Goal: Information Seeking & Learning: Compare options

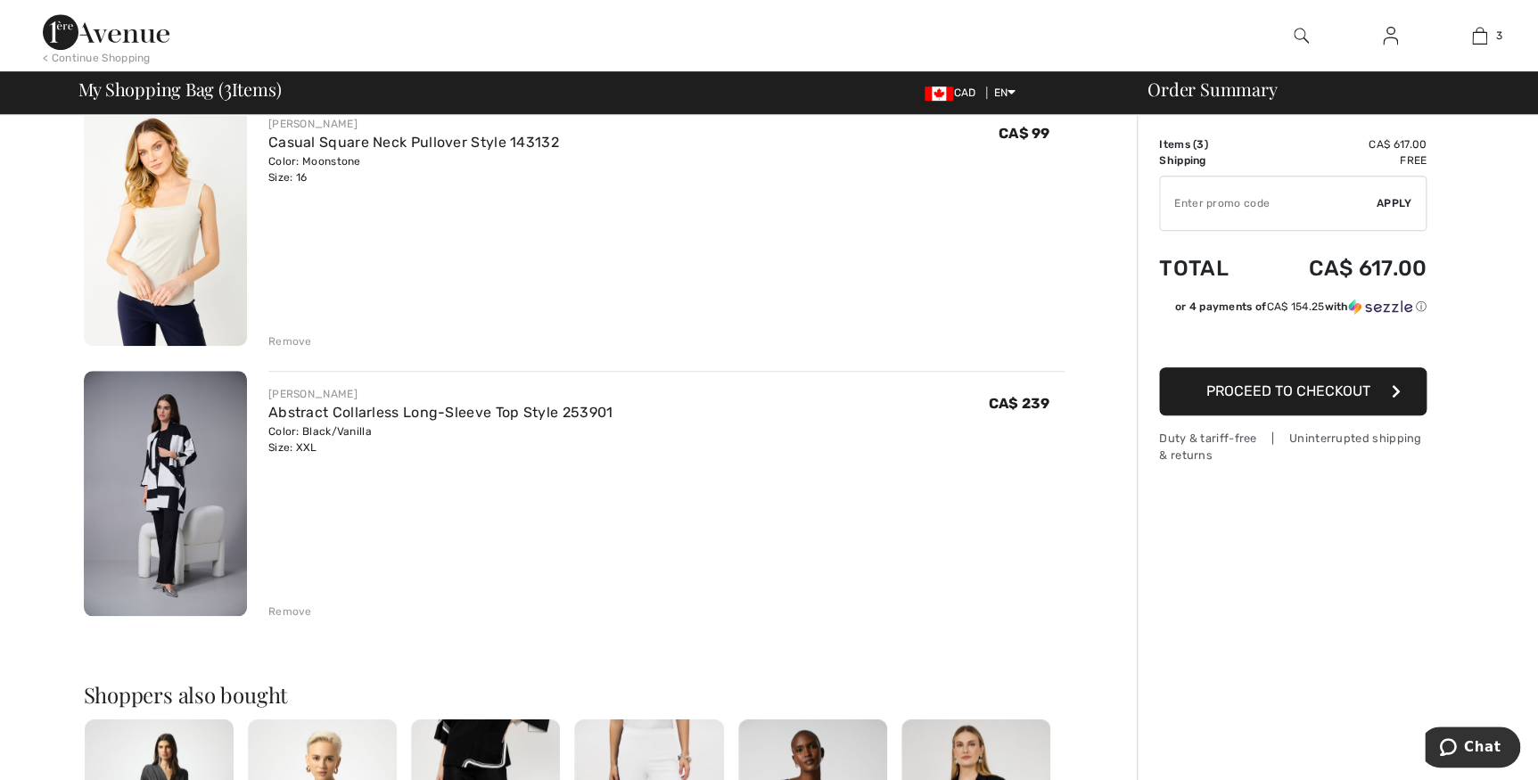
scroll to position [462, 0]
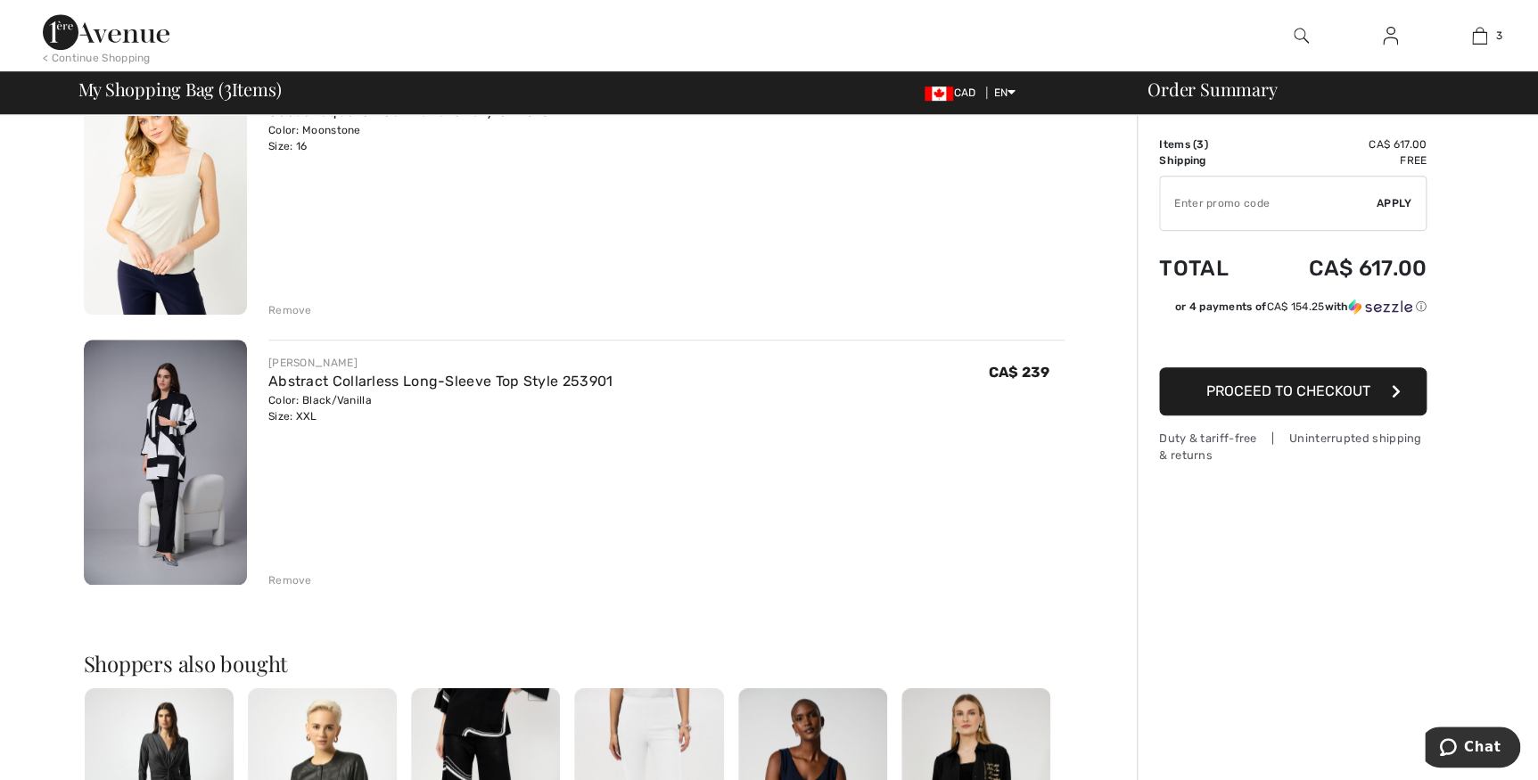
click at [164, 454] on img at bounding box center [165, 462] width 163 height 245
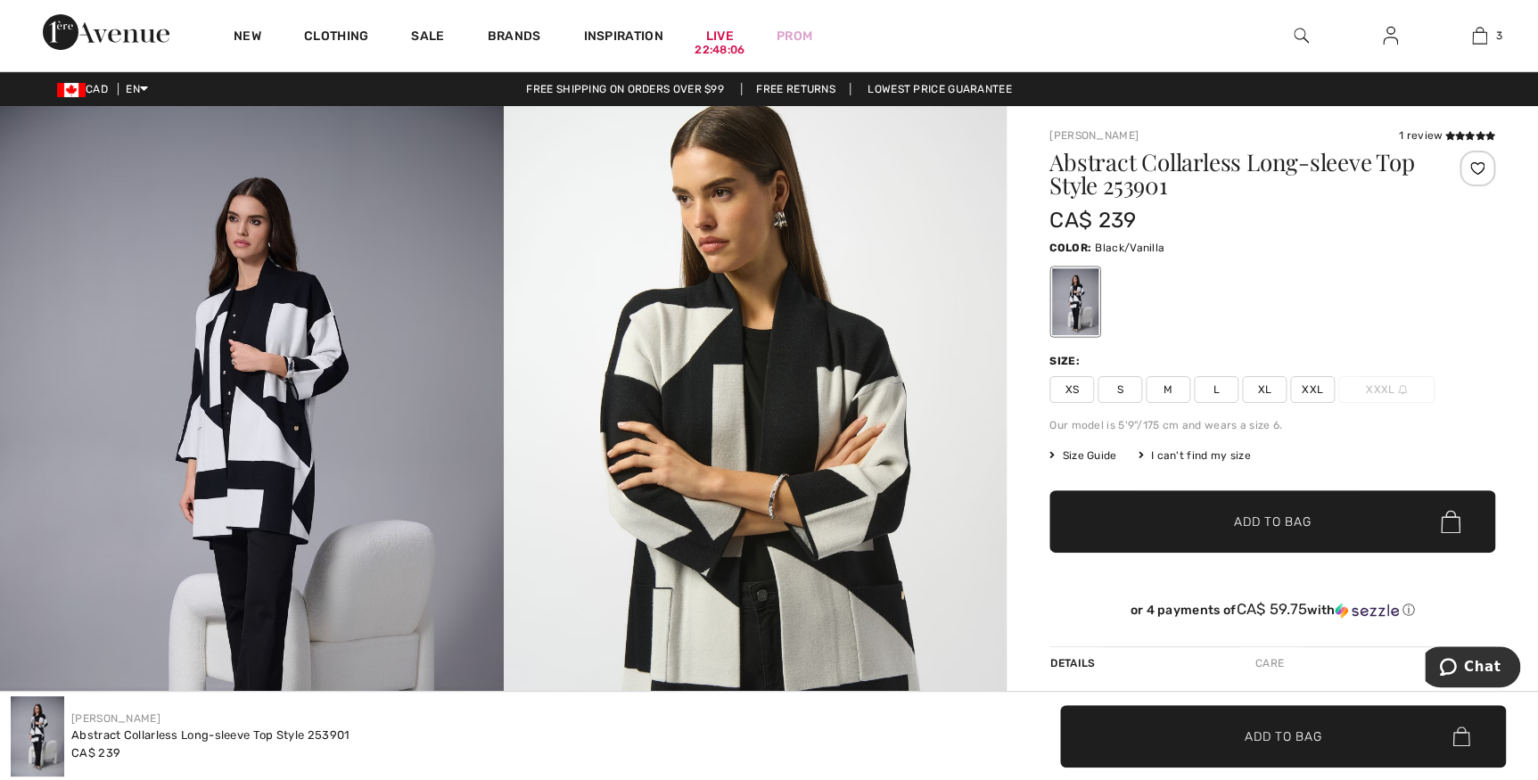
click at [684, 372] on img at bounding box center [756, 483] width 504 height 754
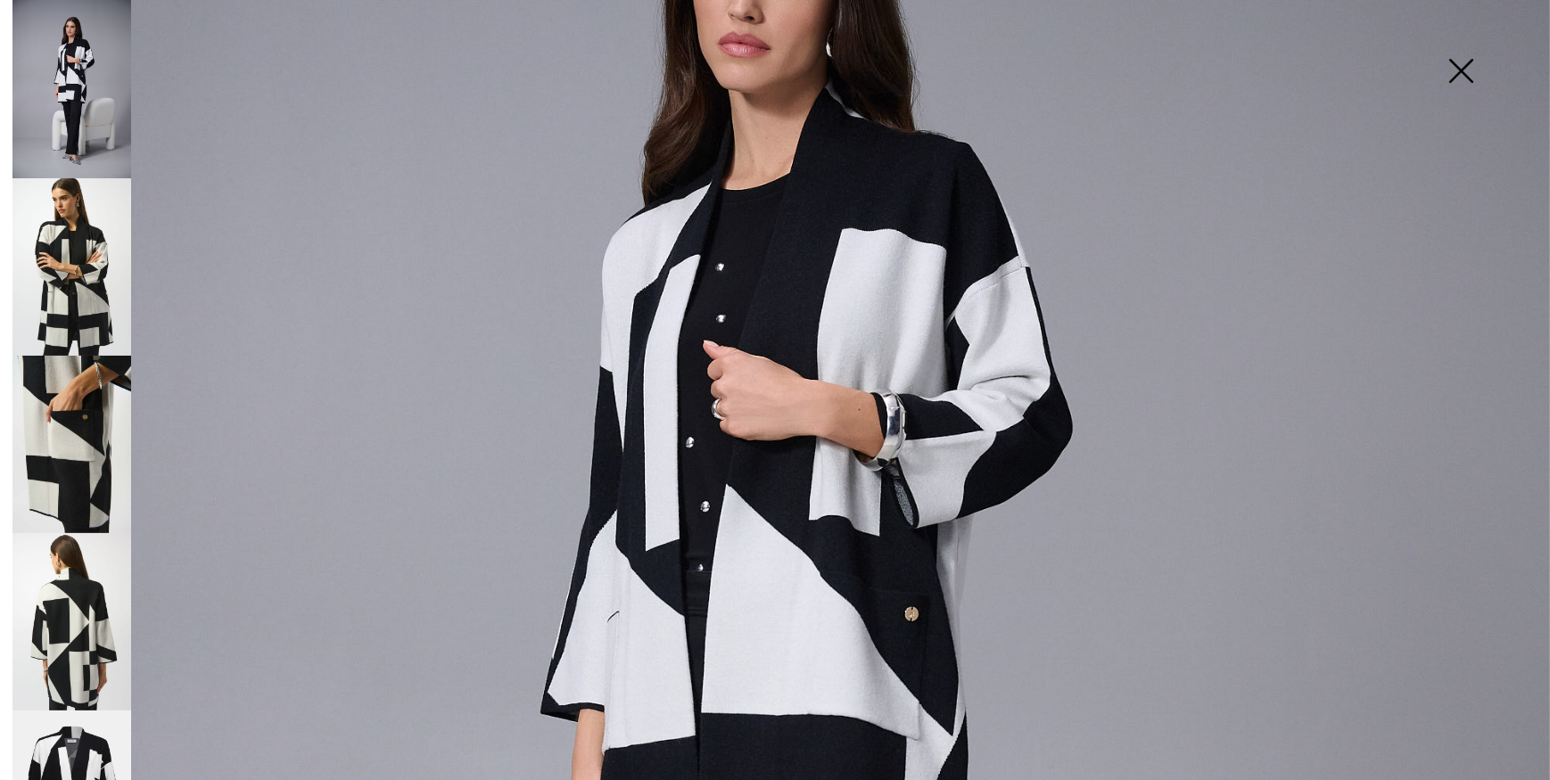
scroll to position [499, 0]
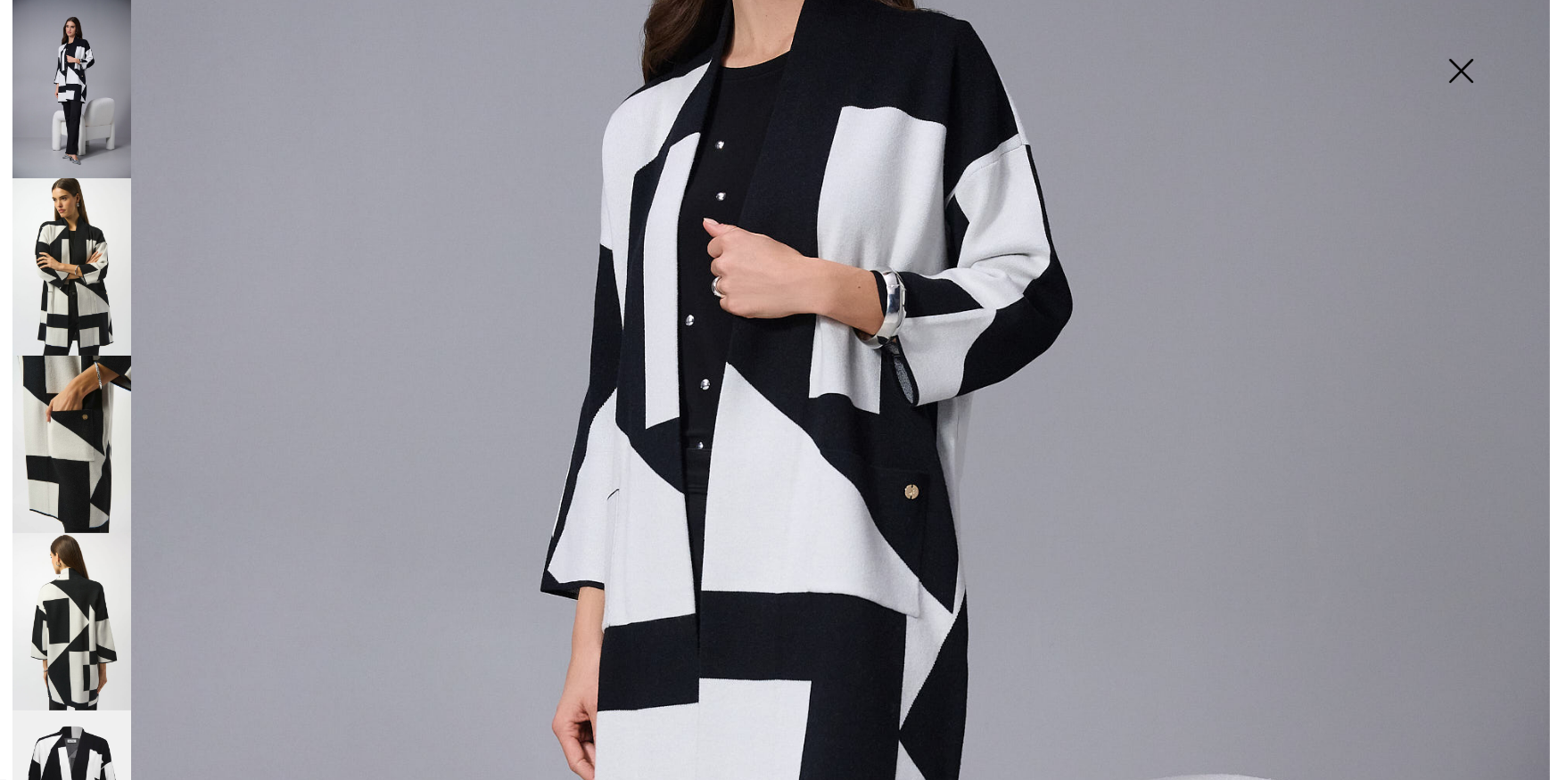
click at [69, 294] on img at bounding box center [71, 266] width 119 height 177
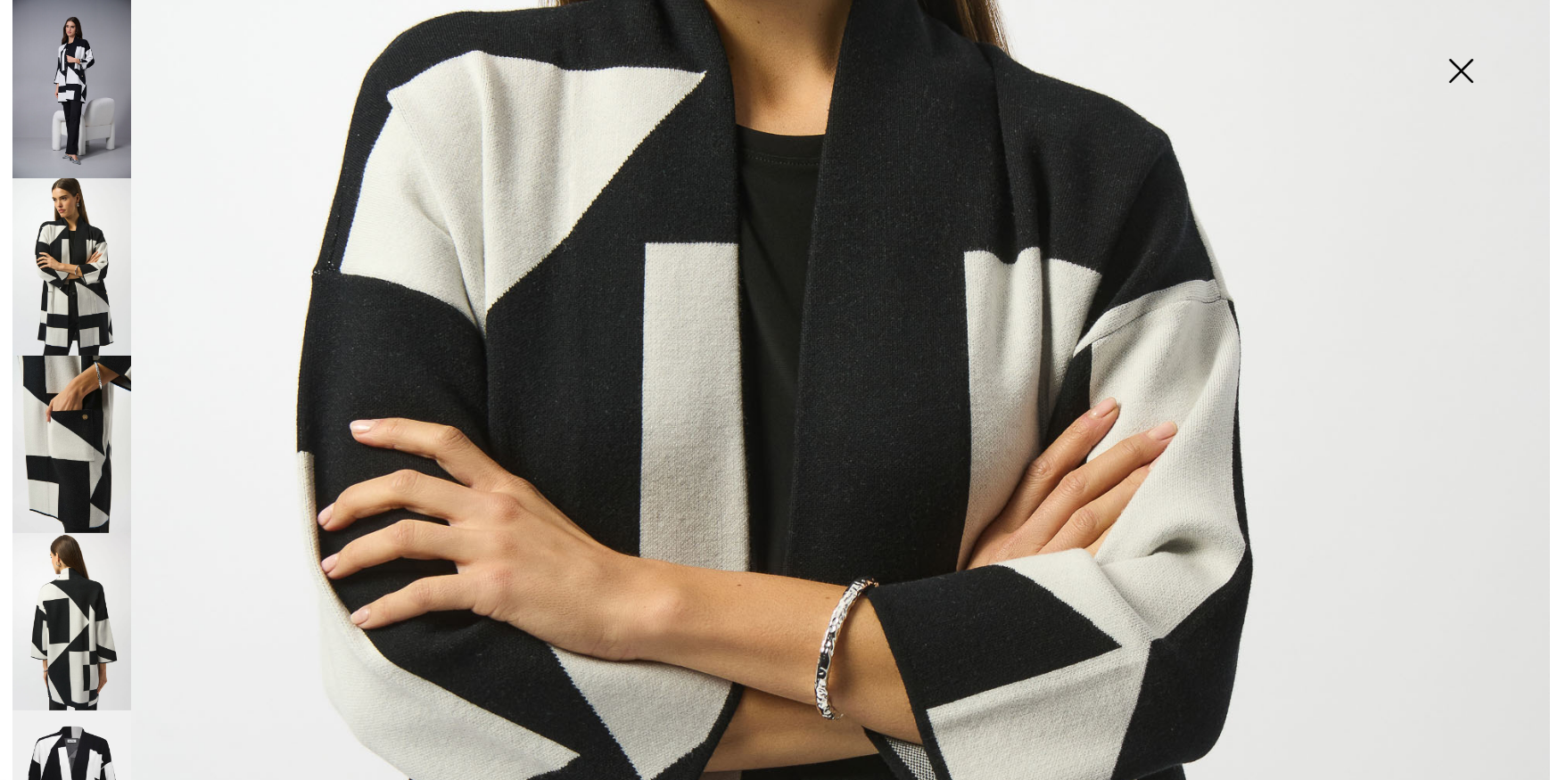
scroll to position [584, 0]
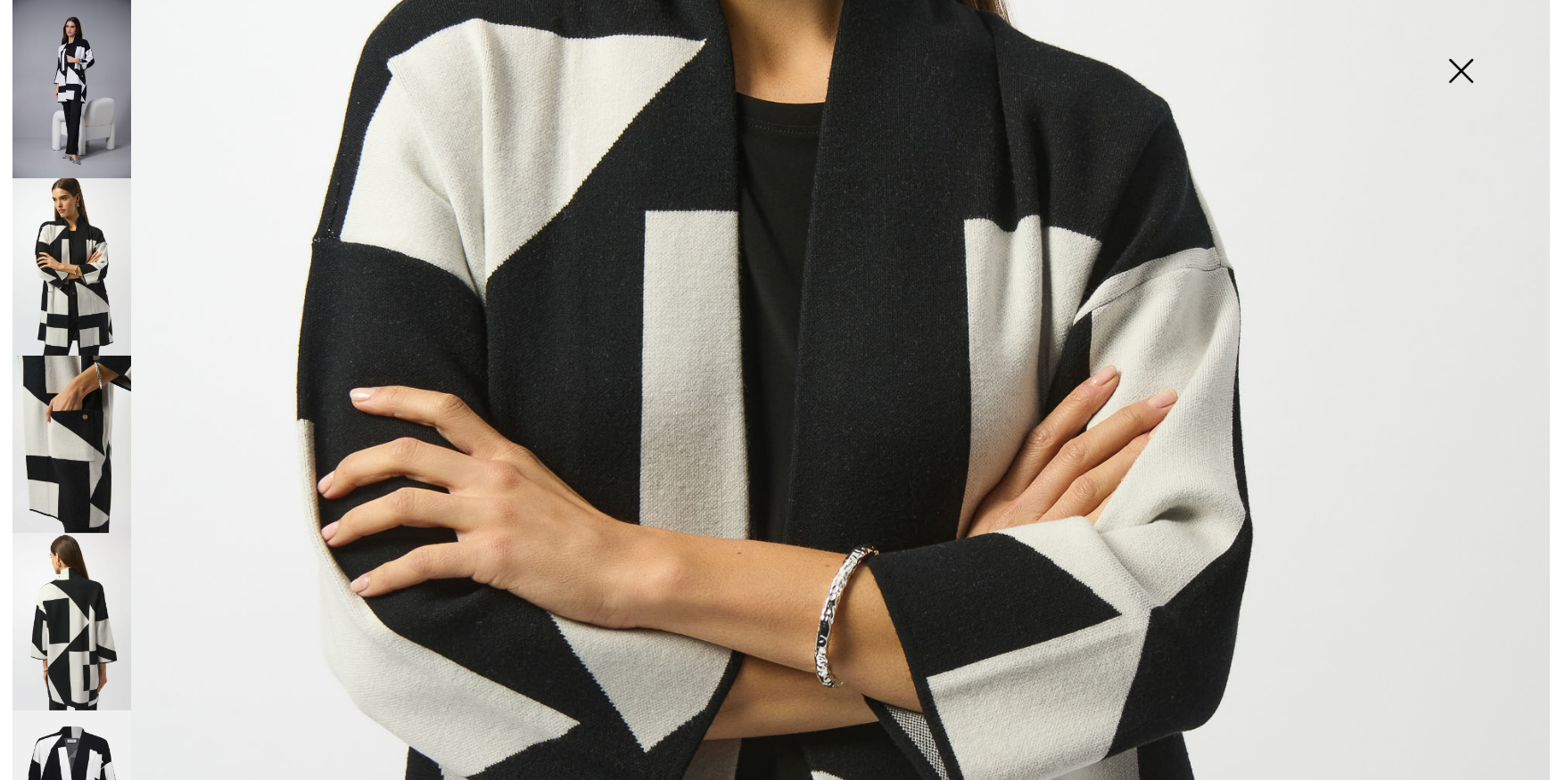
click at [54, 448] on img at bounding box center [71, 444] width 119 height 177
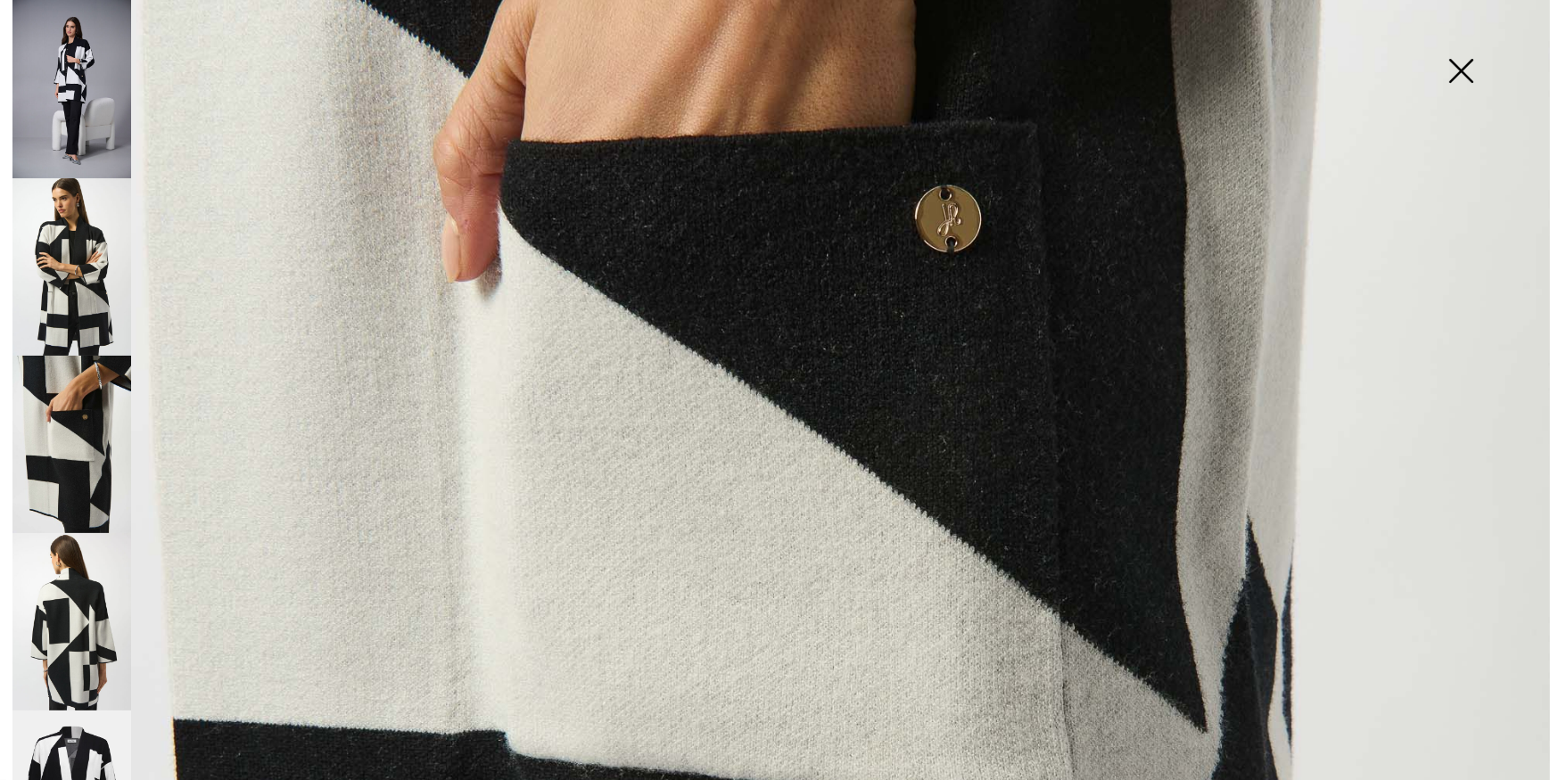
click at [71, 620] on img at bounding box center [71, 621] width 119 height 177
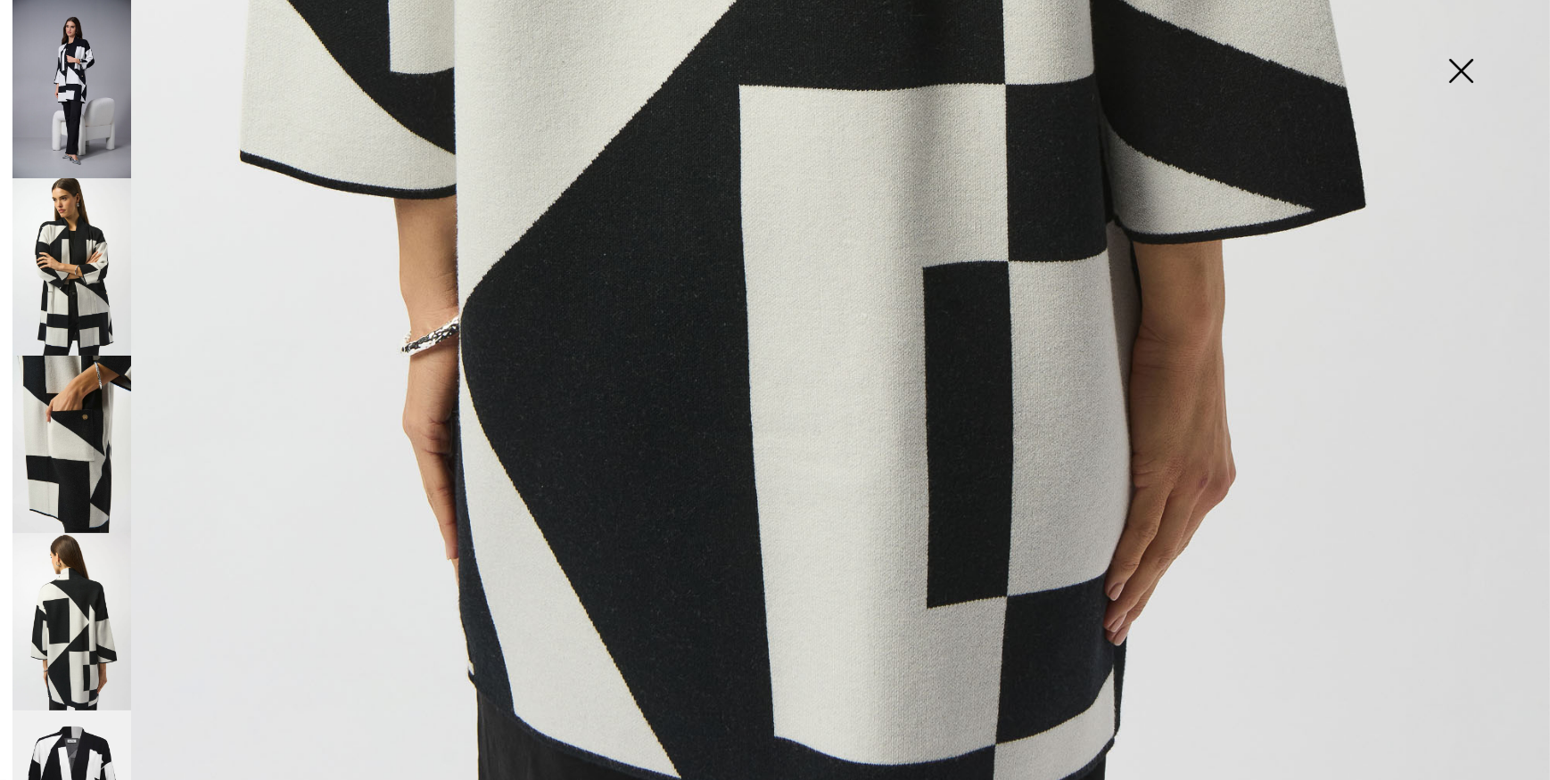
scroll to position [1525, 0]
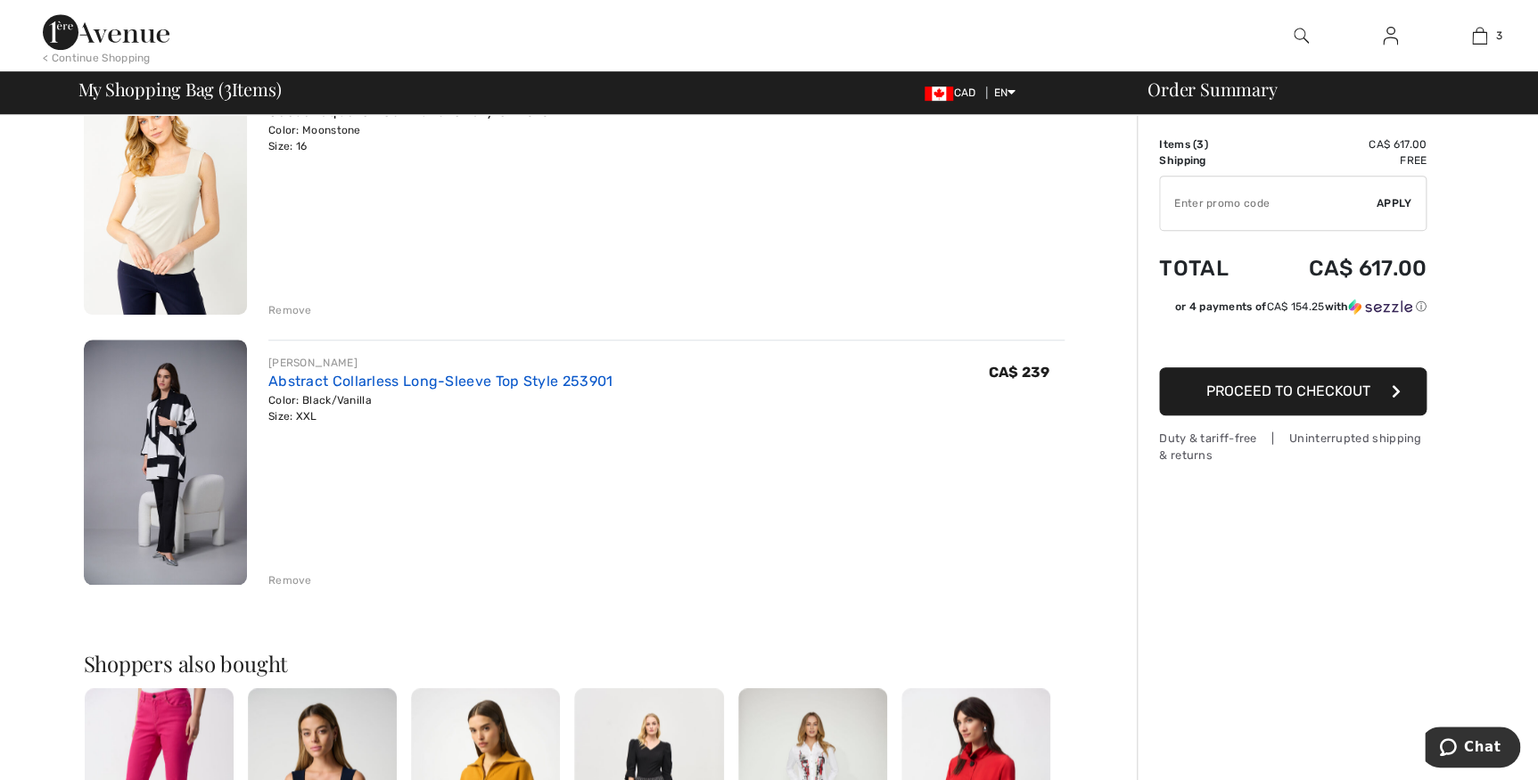
click at [391, 379] on link "Abstract Collarless Long-Sleeve Top Style 253901" at bounding box center [440, 381] width 344 height 17
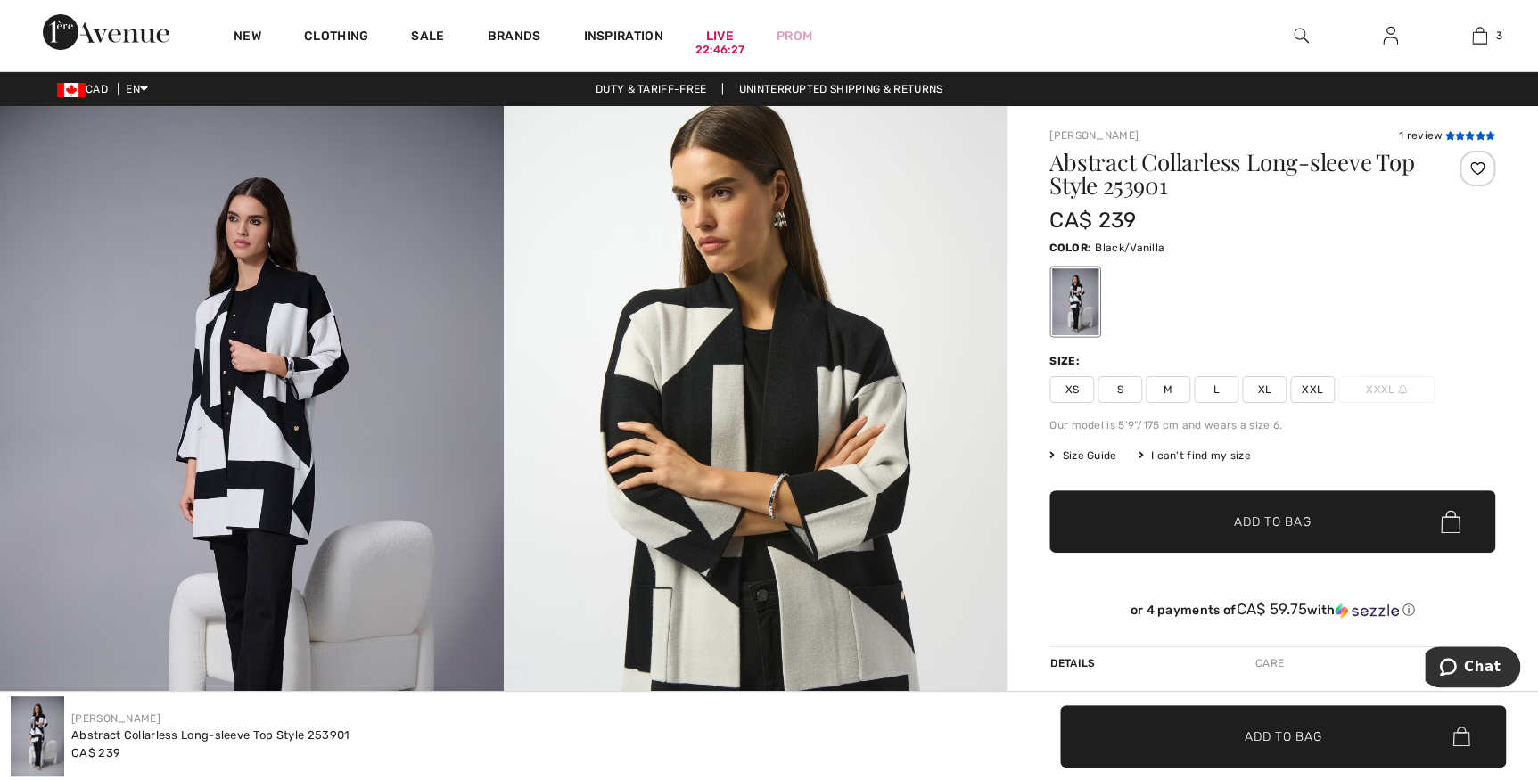
click at [1475, 131] on icon at bounding box center [1480, 135] width 10 height 9
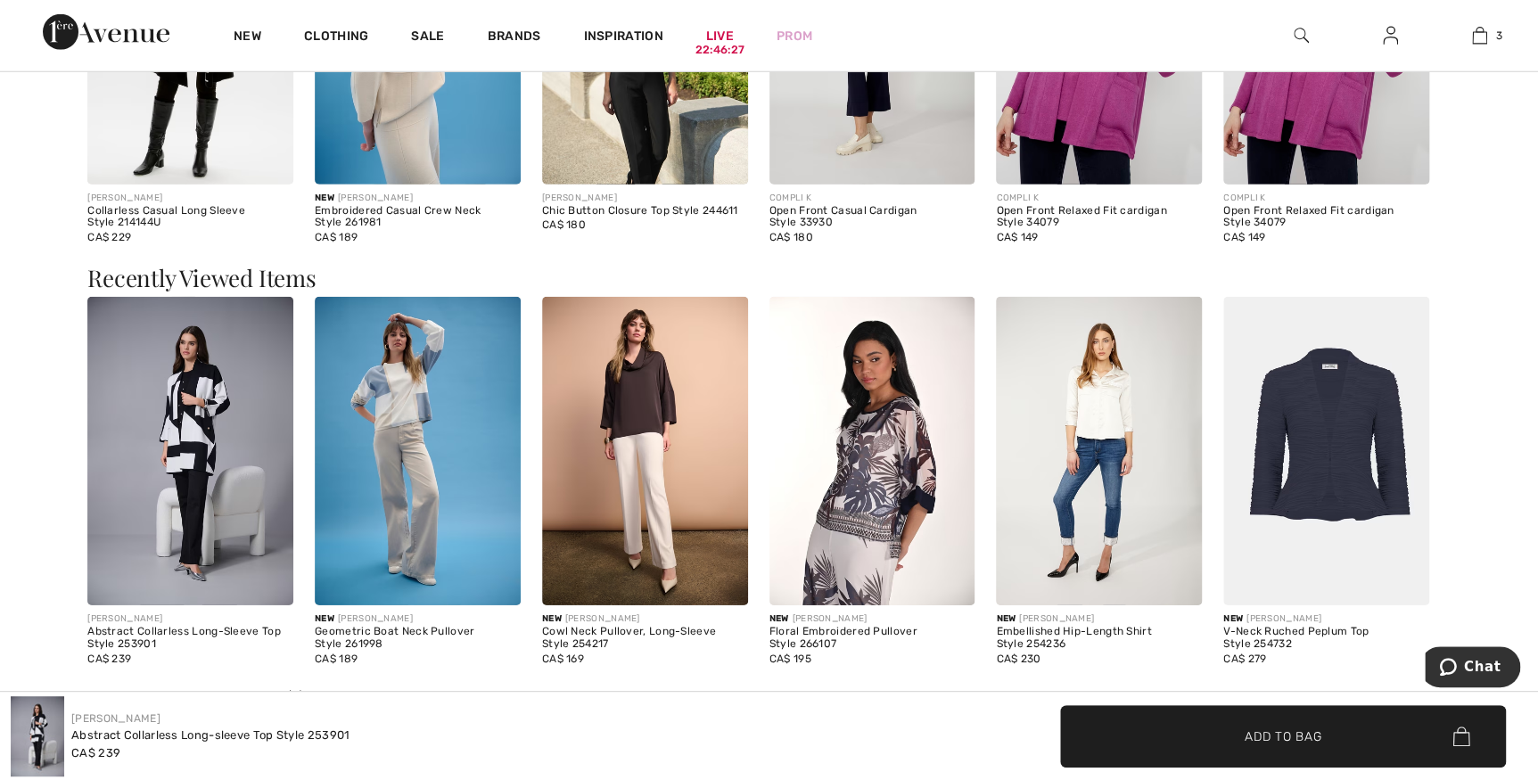
scroll to position [3080, 0]
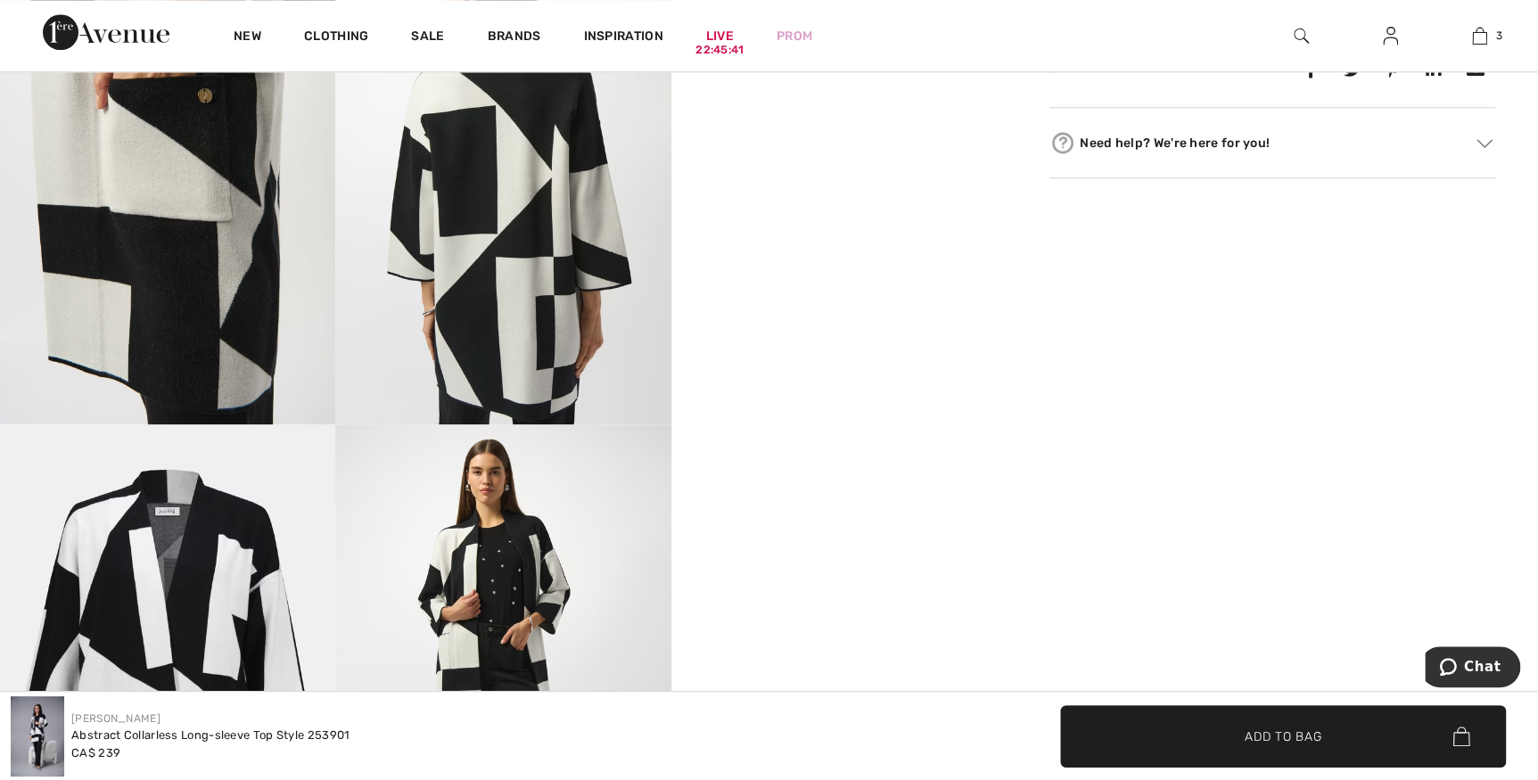
scroll to position [891, 0]
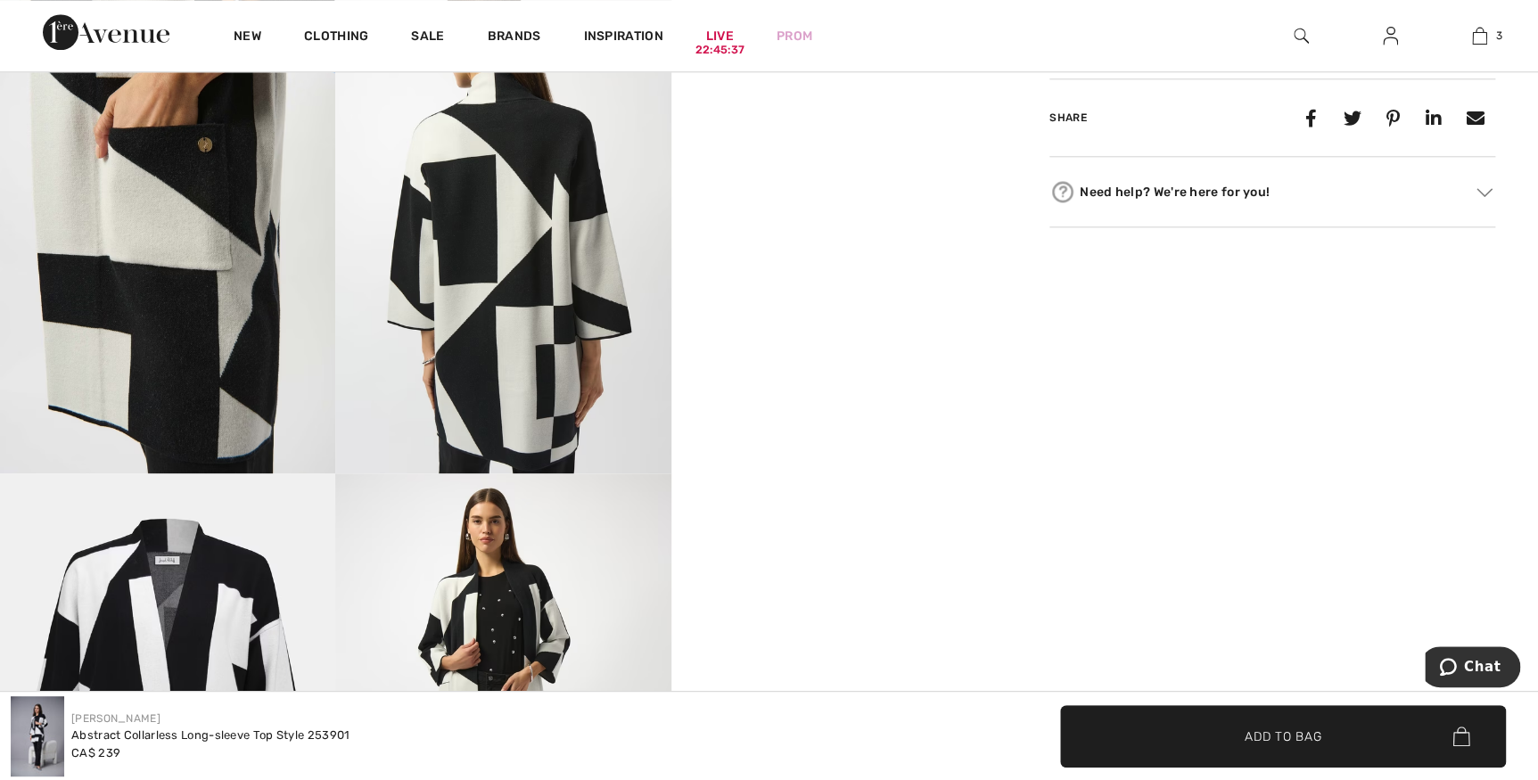
click at [214, 327] on img at bounding box center [167, 222] width 335 height 503
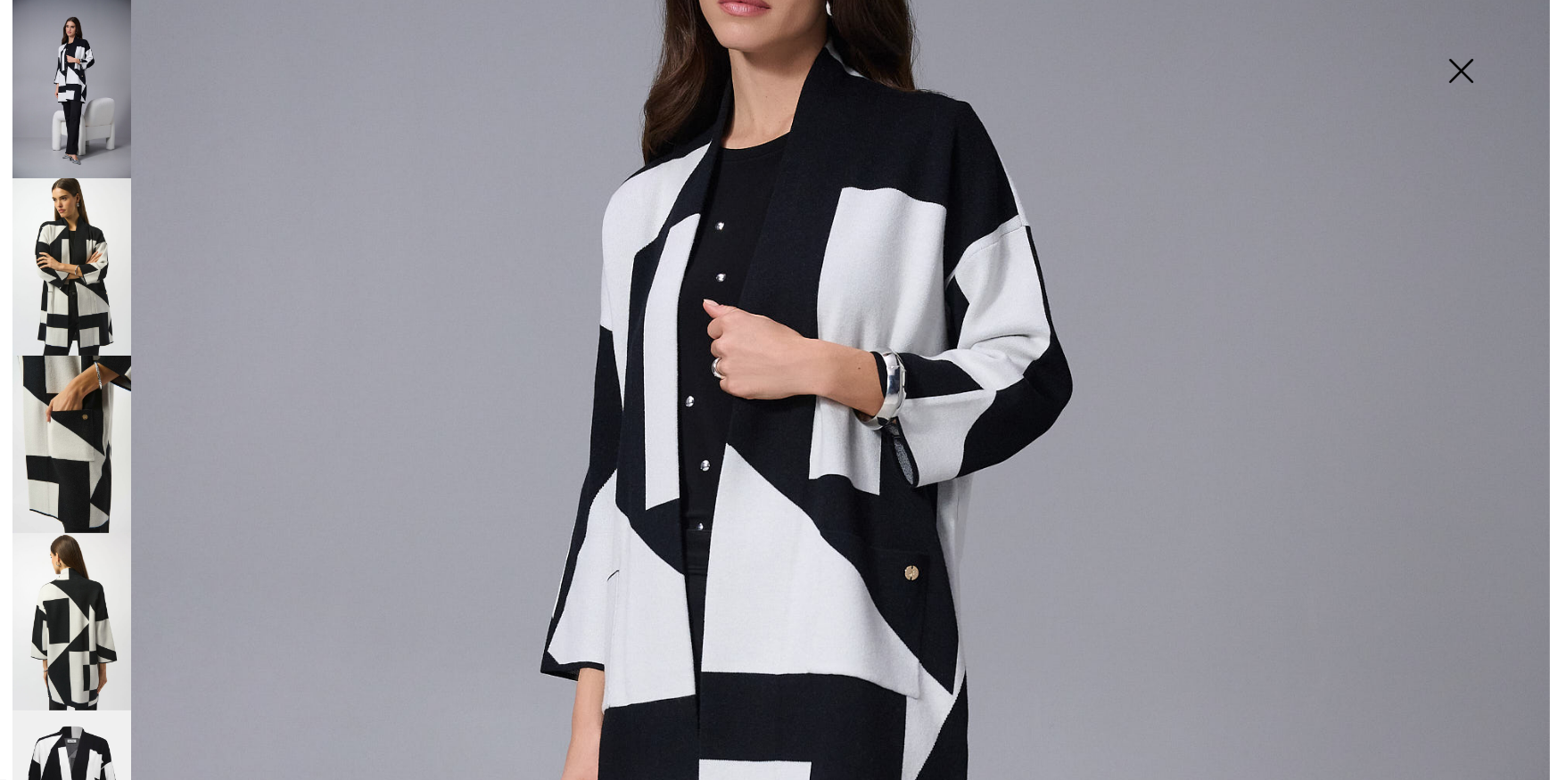
scroll to position [388, 0]
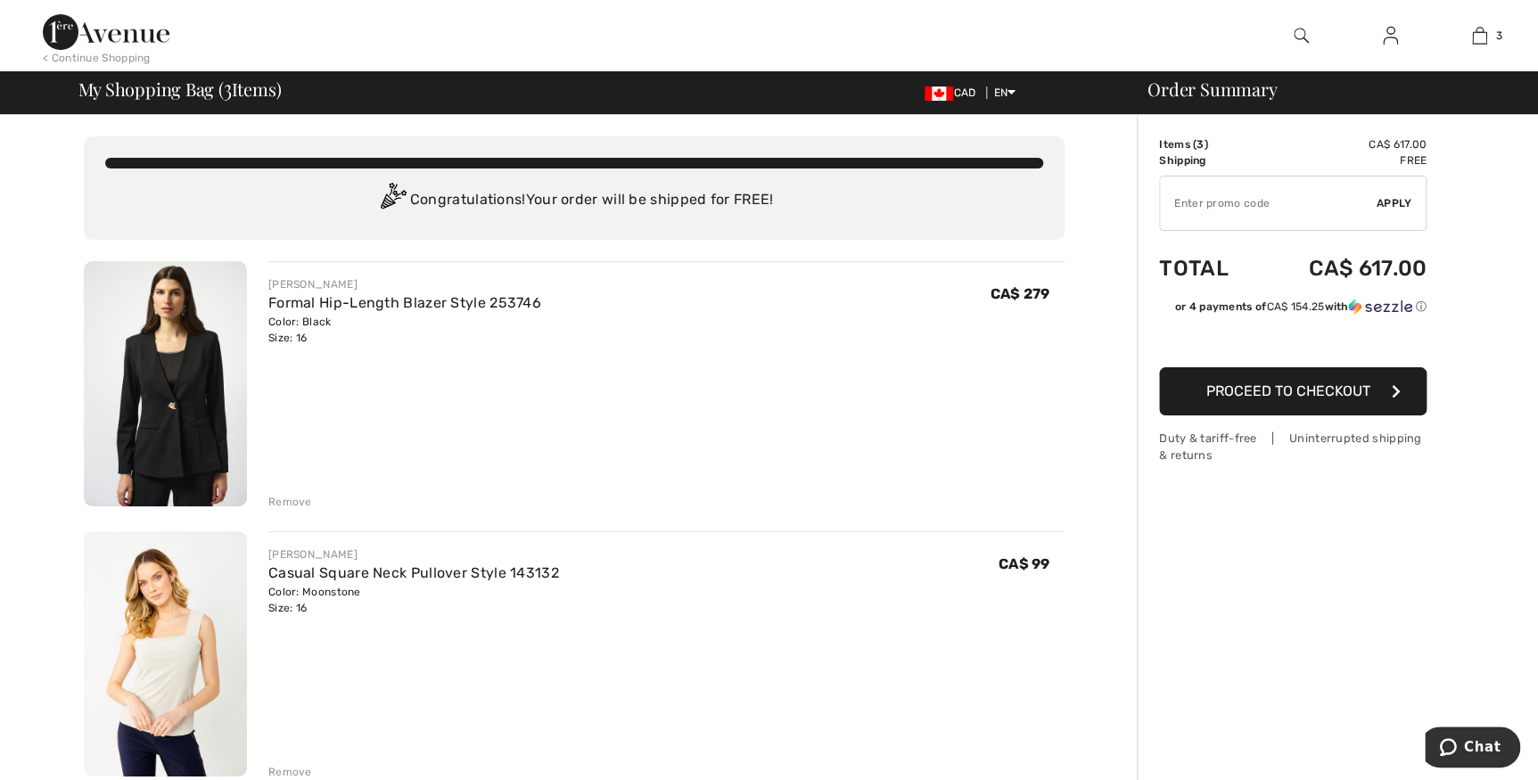
click at [161, 391] on img at bounding box center [165, 383] width 163 height 245
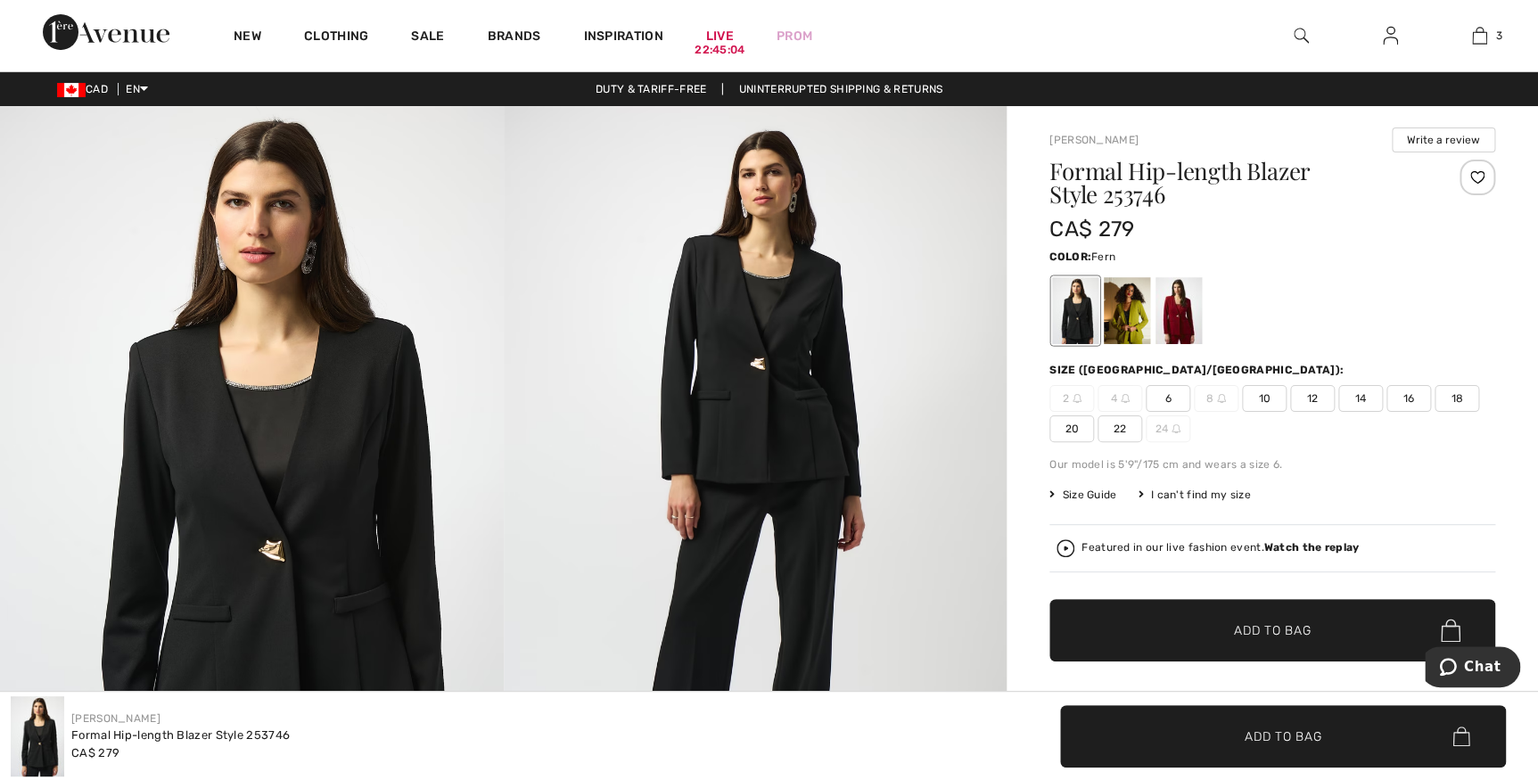
click at [1123, 304] on div at bounding box center [1127, 310] width 46 height 67
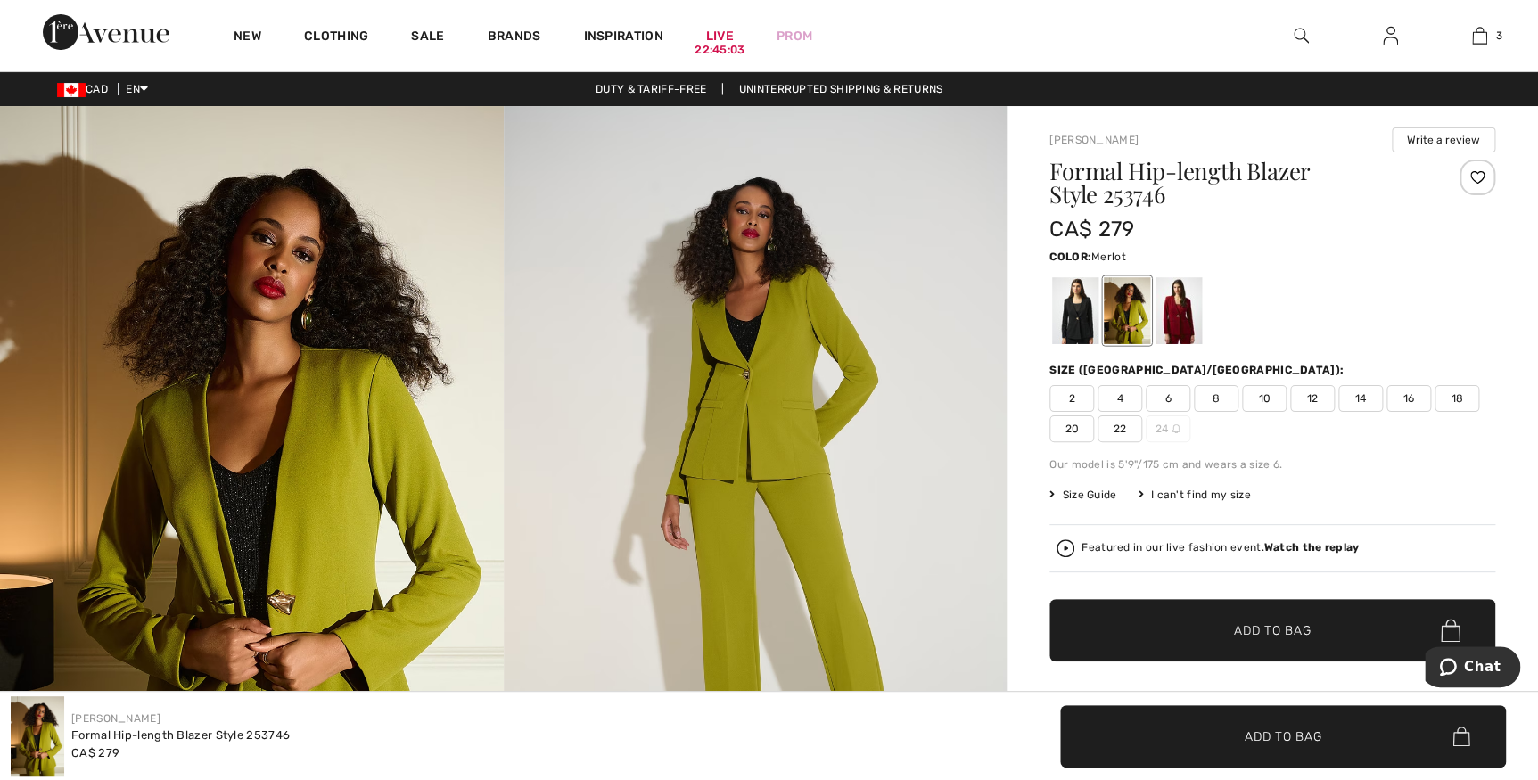
click at [1179, 298] on div at bounding box center [1178, 310] width 46 height 67
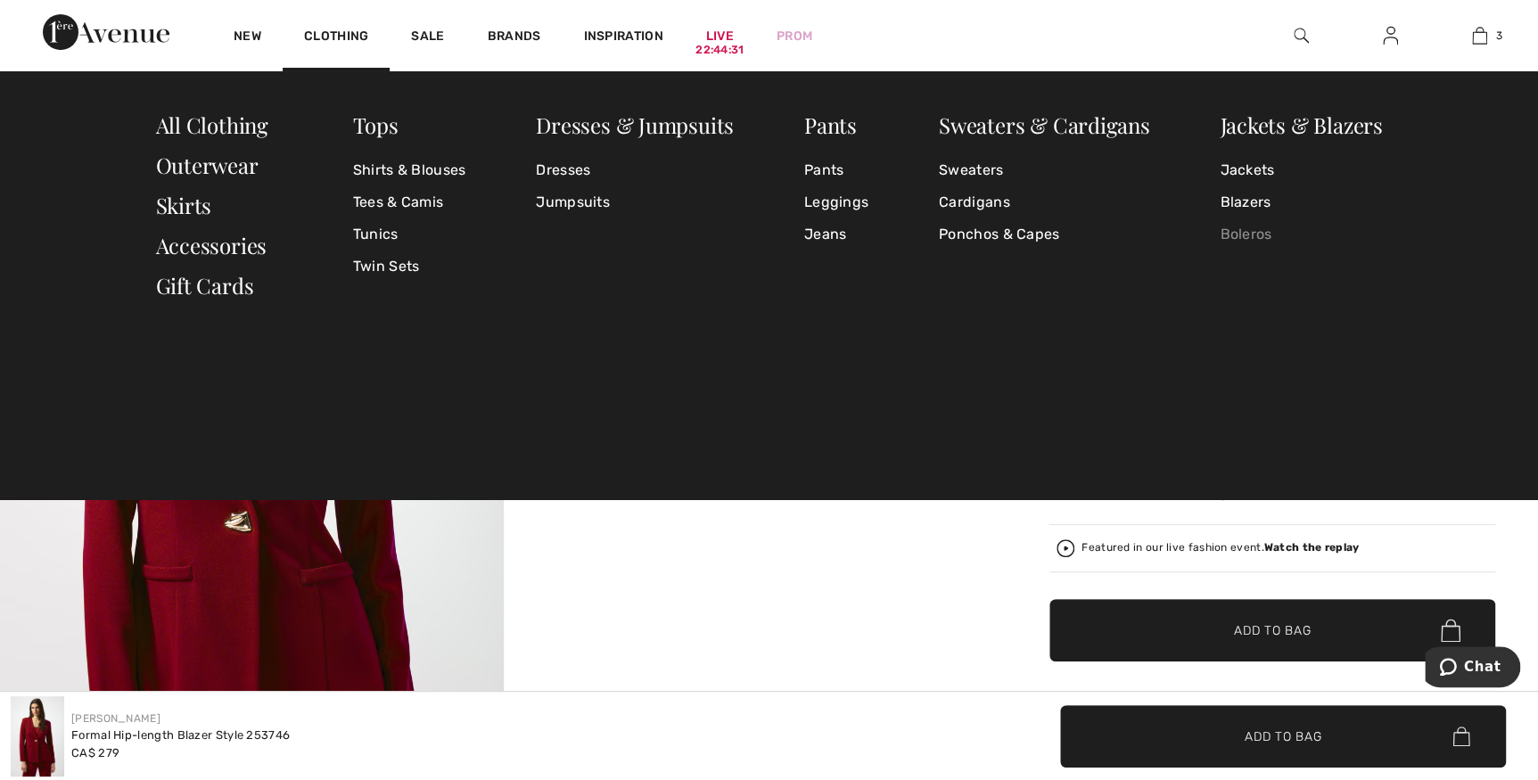
click at [1236, 236] on link "Boleros" at bounding box center [1301, 234] width 162 height 32
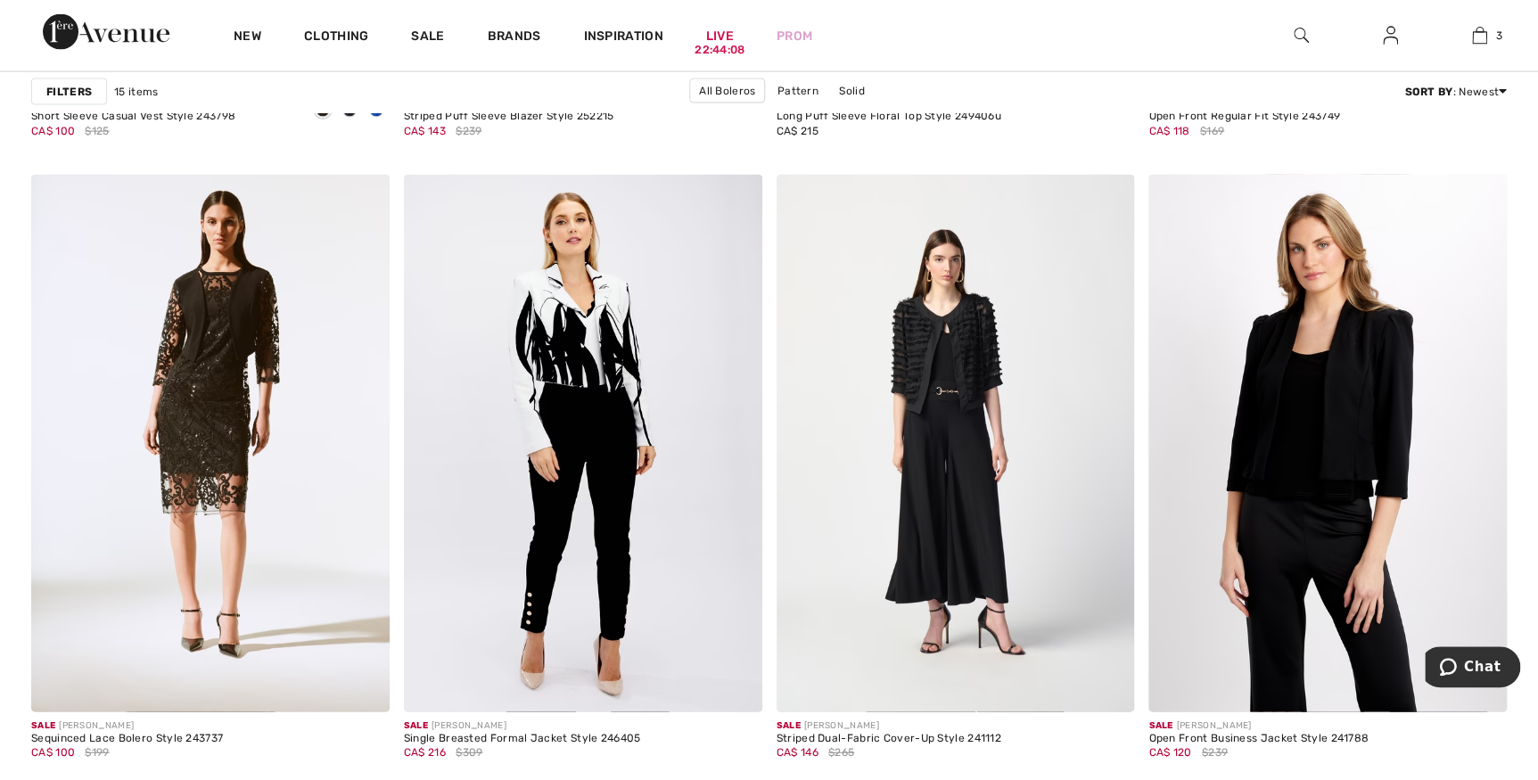
scroll to position [2003, 0]
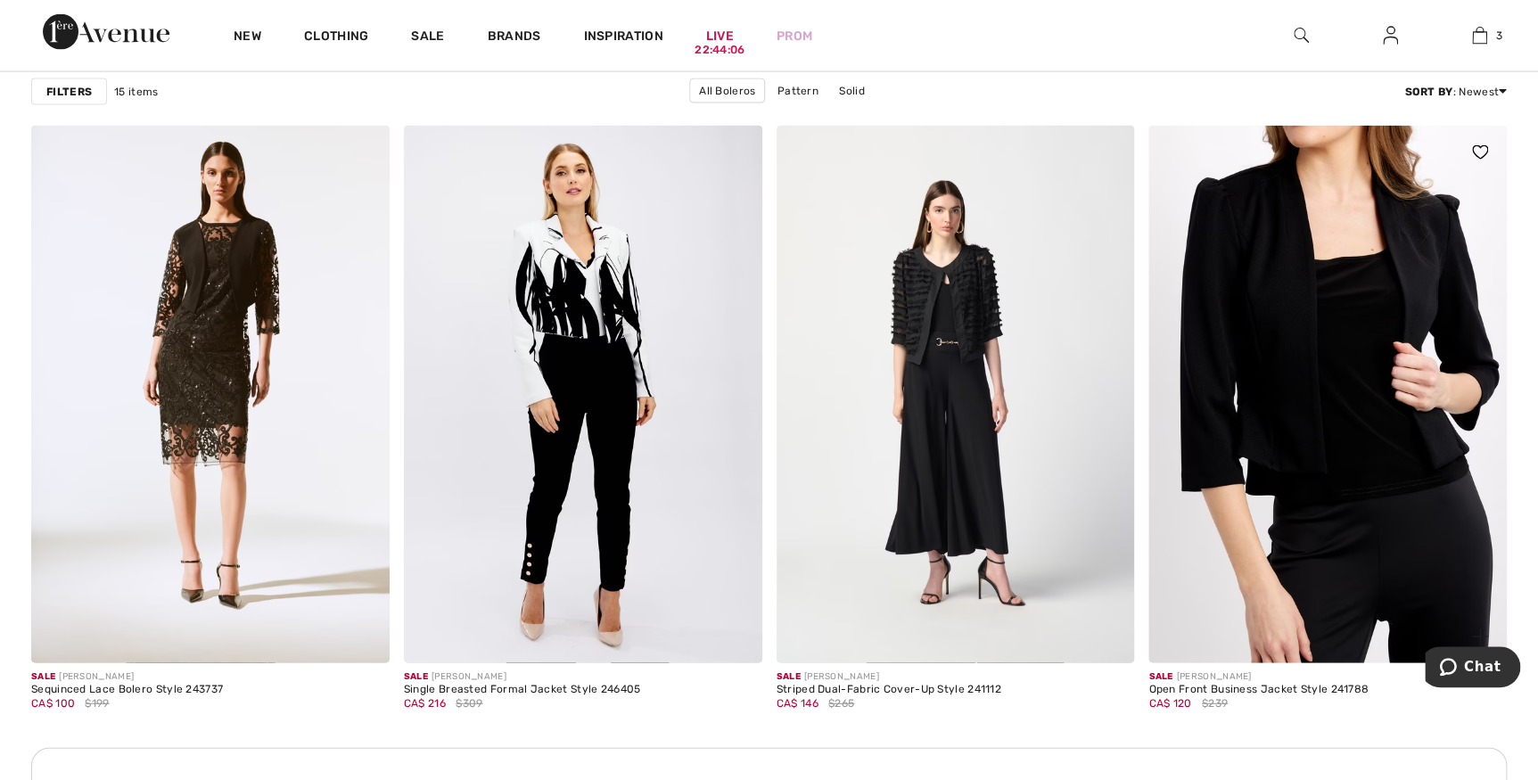
click at [1308, 416] on img at bounding box center [1327, 395] width 358 height 538
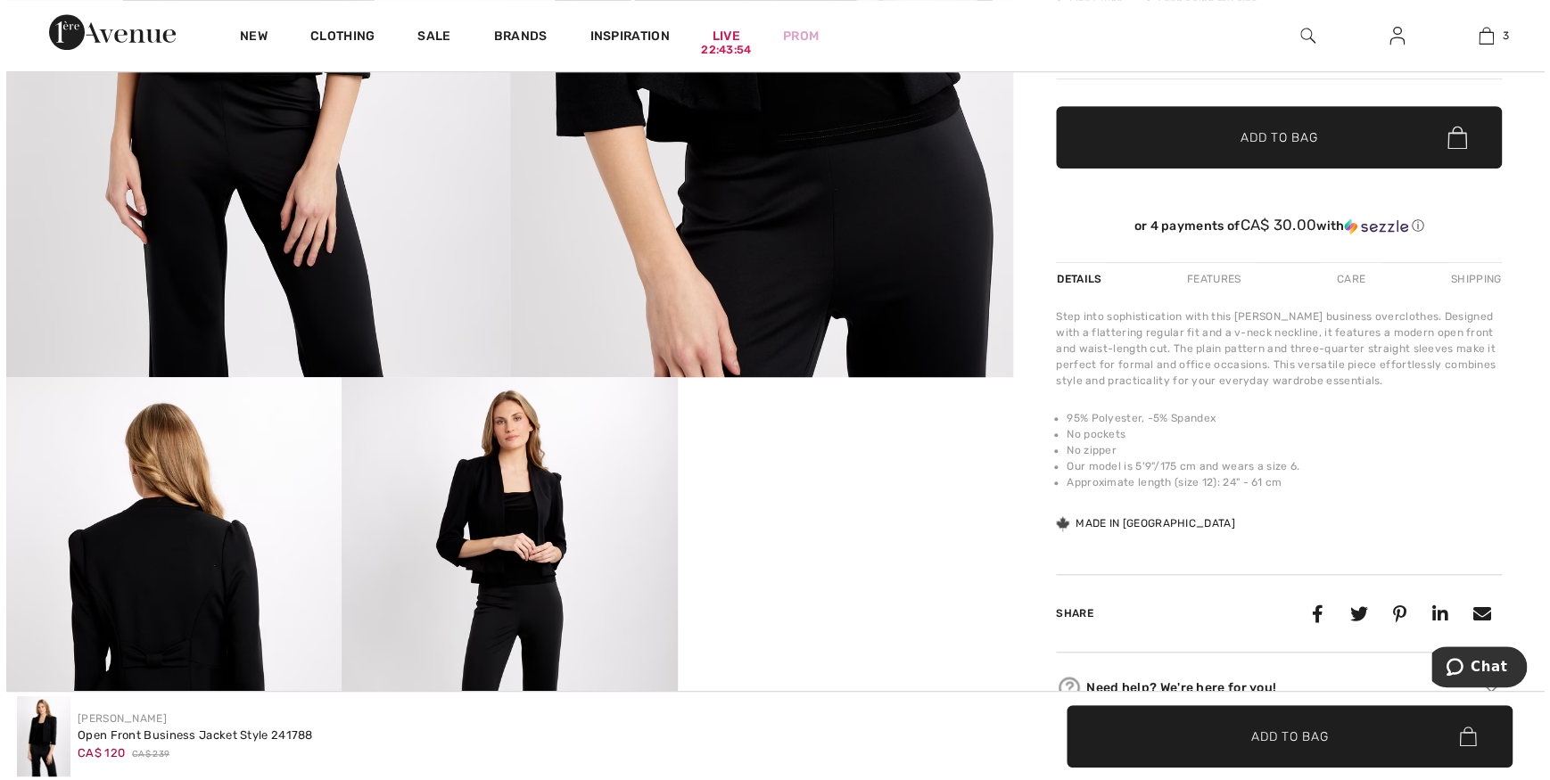
scroll to position [551, 0]
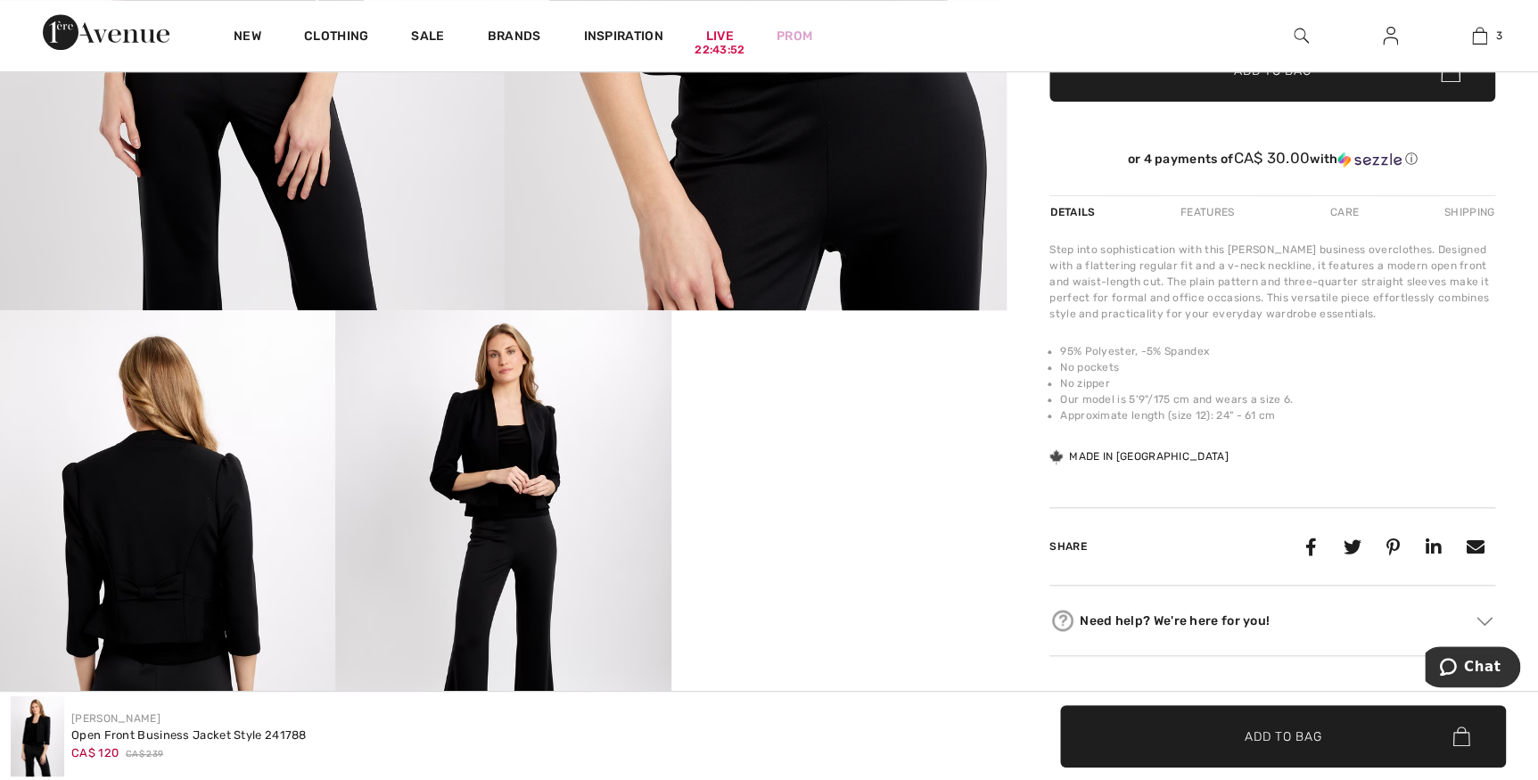
click at [167, 532] on img at bounding box center [167, 561] width 335 height 503
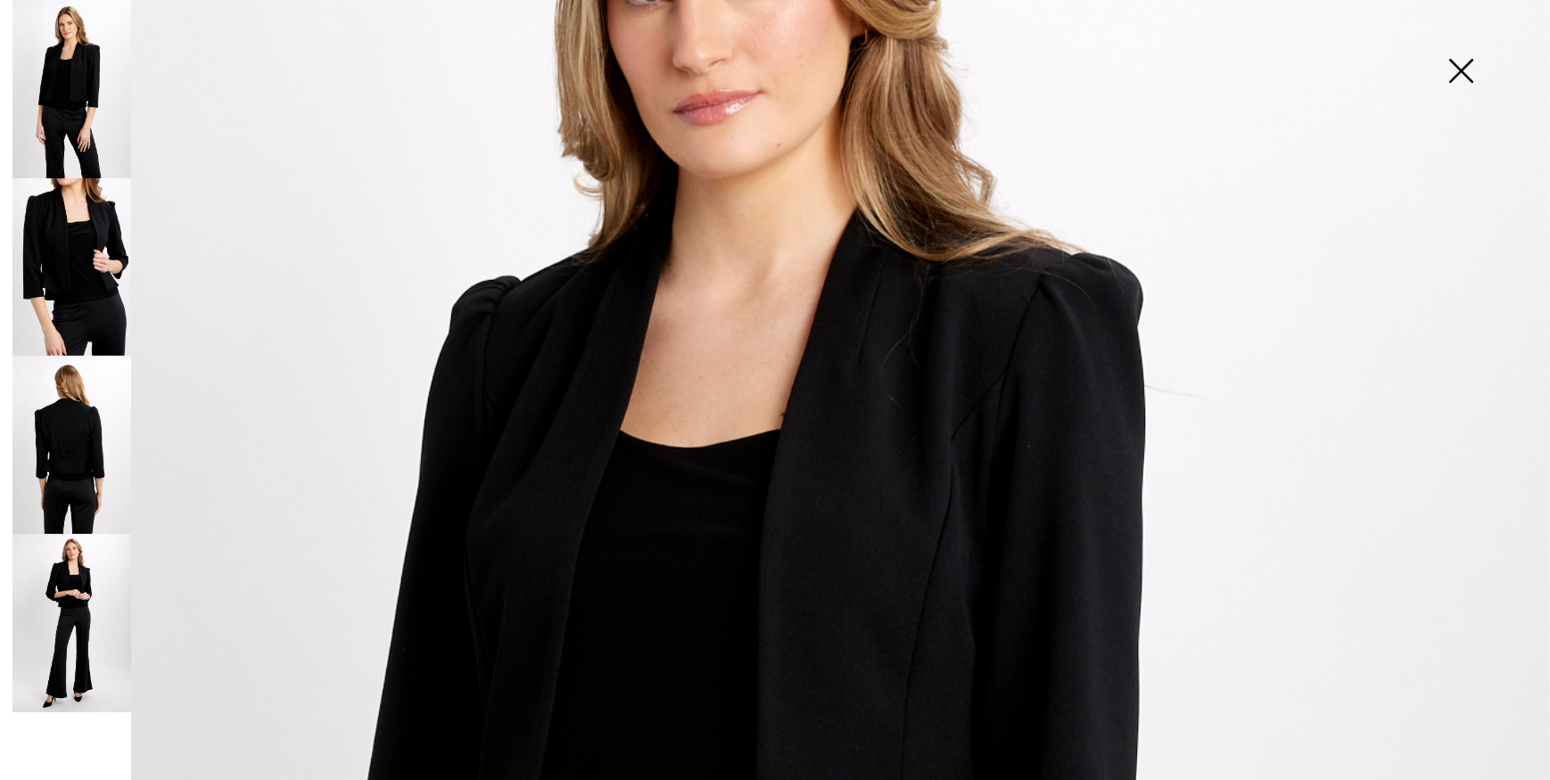
scroll to position [327, 0]
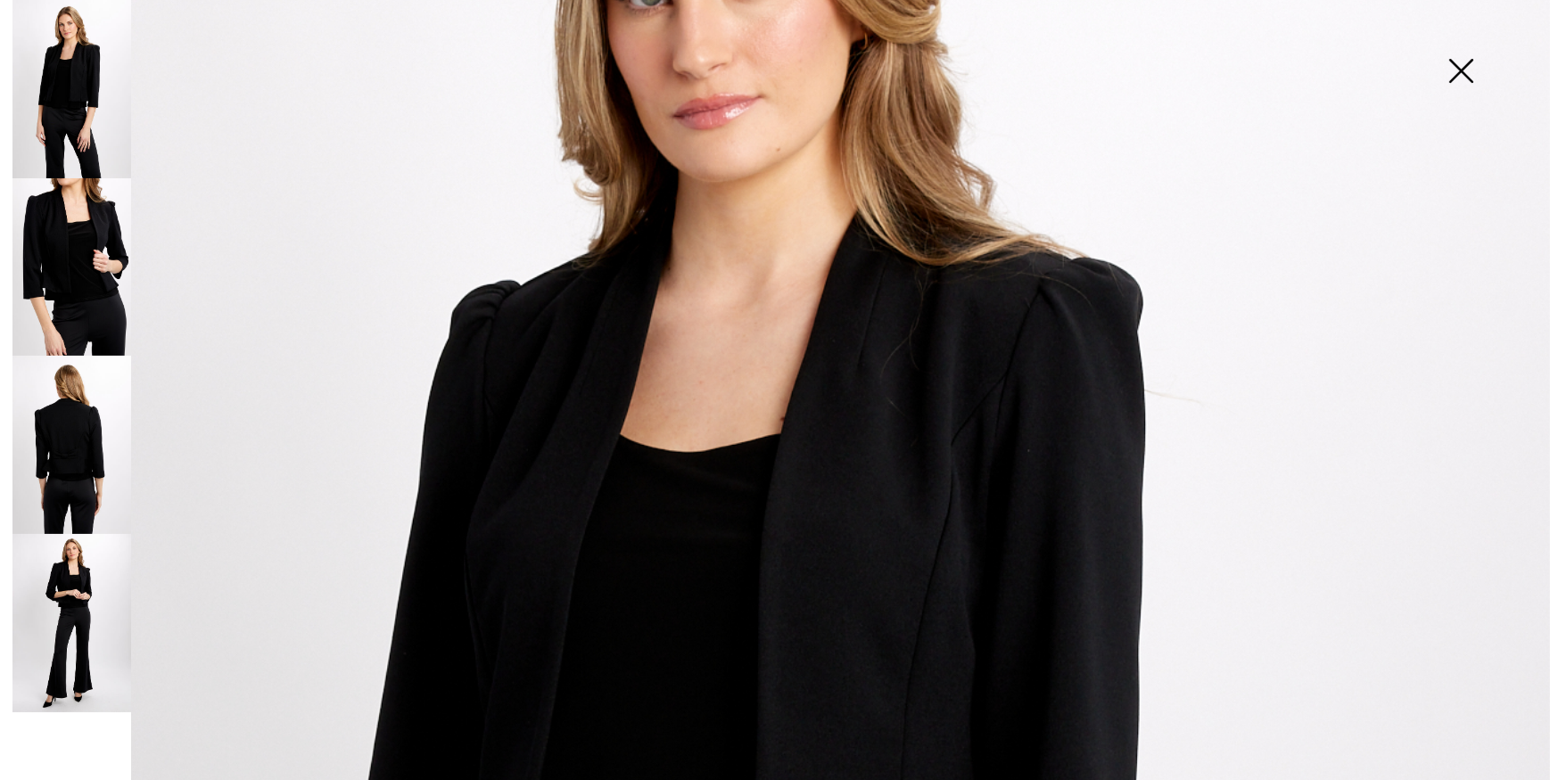
click at [38, 243] on img at bounding box center [71, 267] width 119 height 178
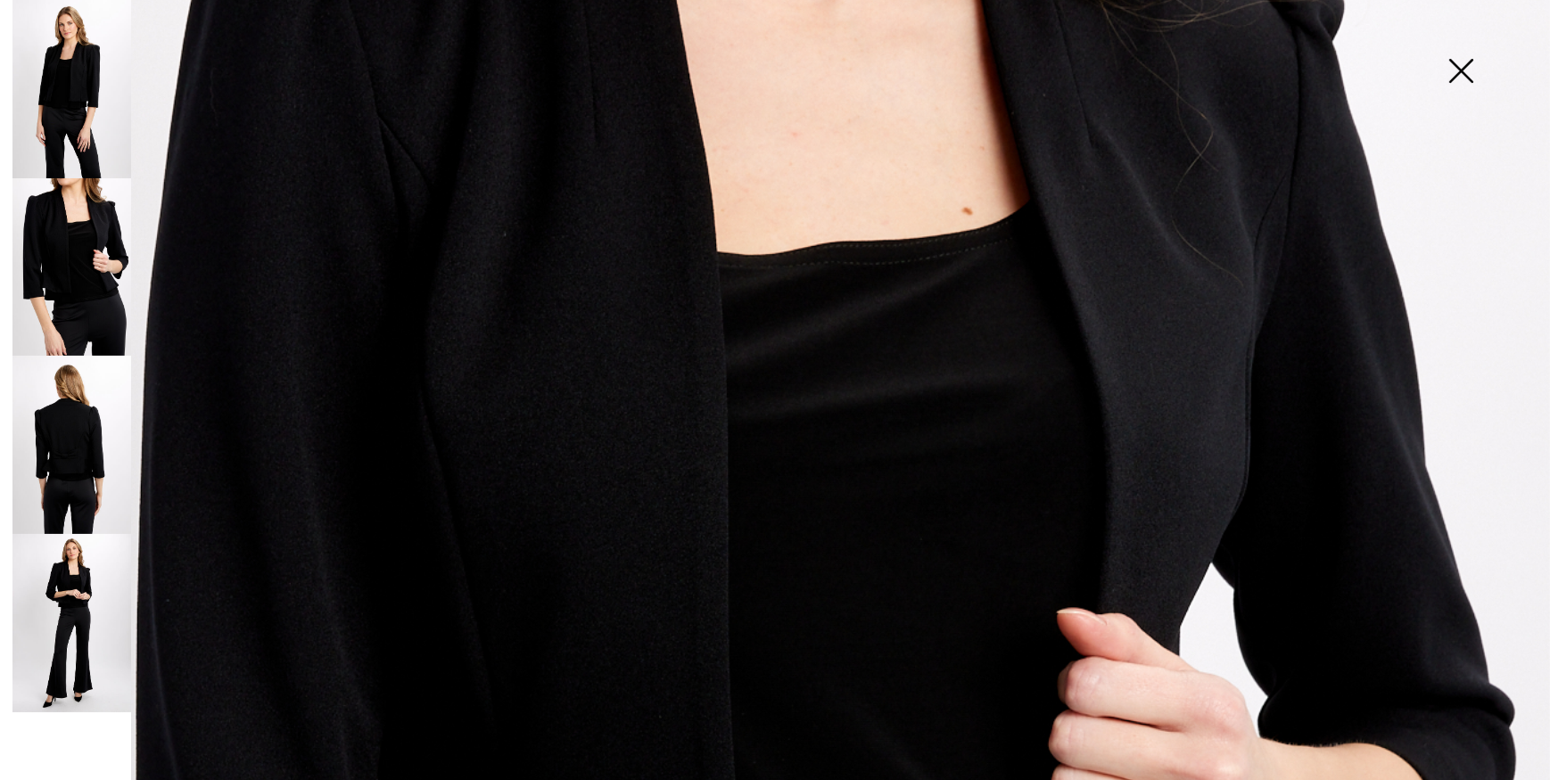
click at [71, 266] on img at bounding box center [71, 267] width 119 height 178
click at [68, 93] on img at bounding box center [71, 89] width 119 height 178
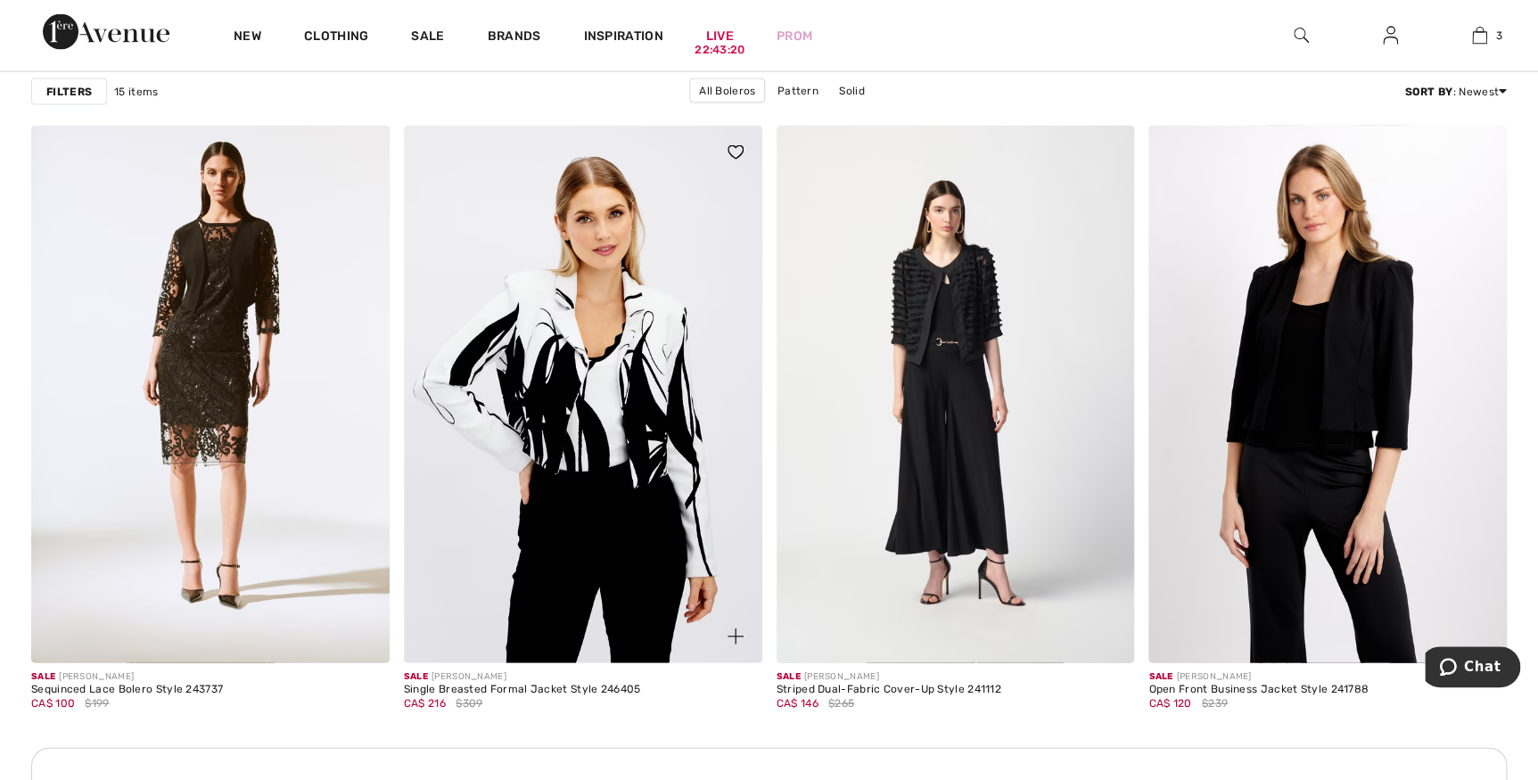
click at [615, 400] on img at bounding box center [583, 395] width 358 height 538
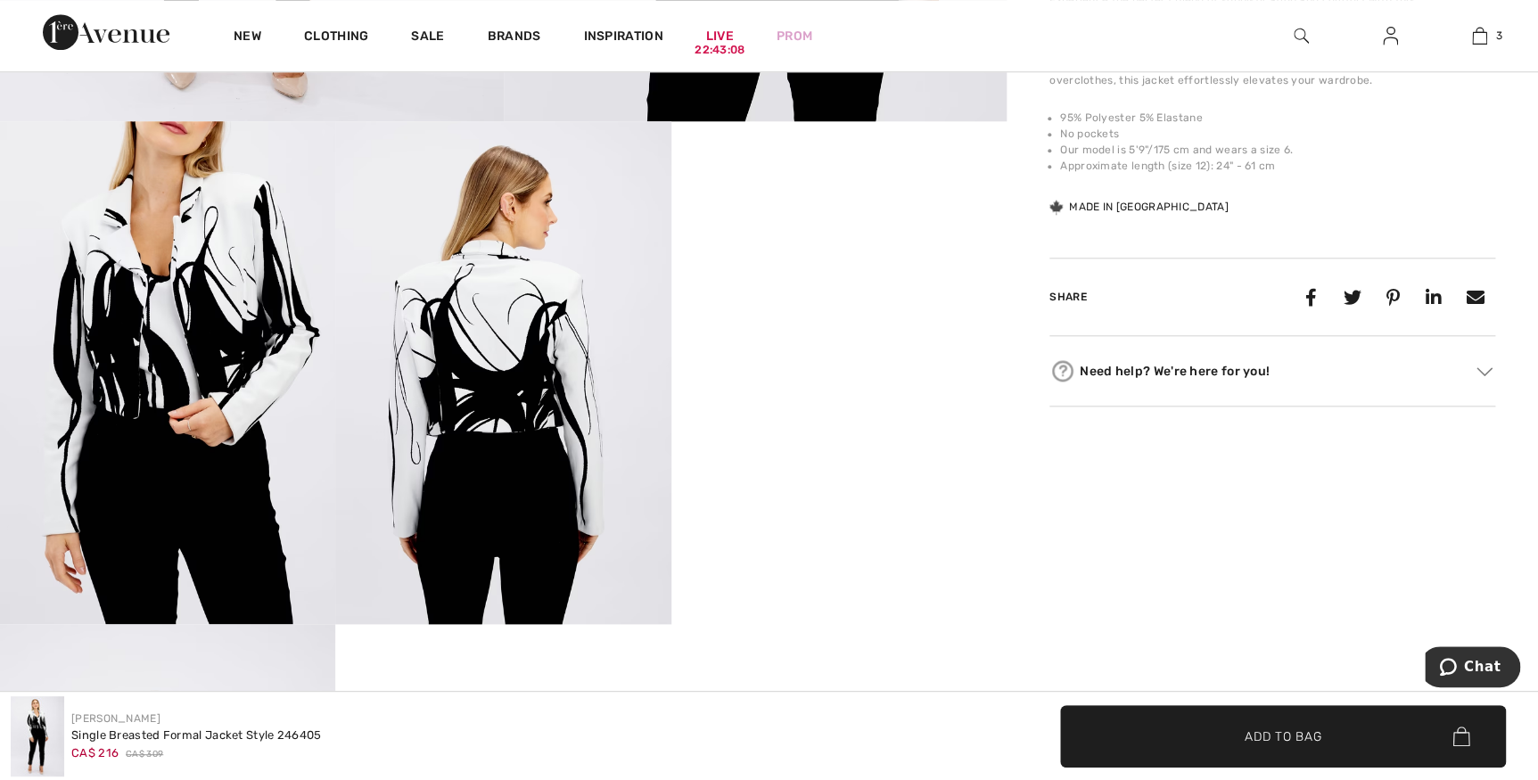
scroll to position [722, 0]
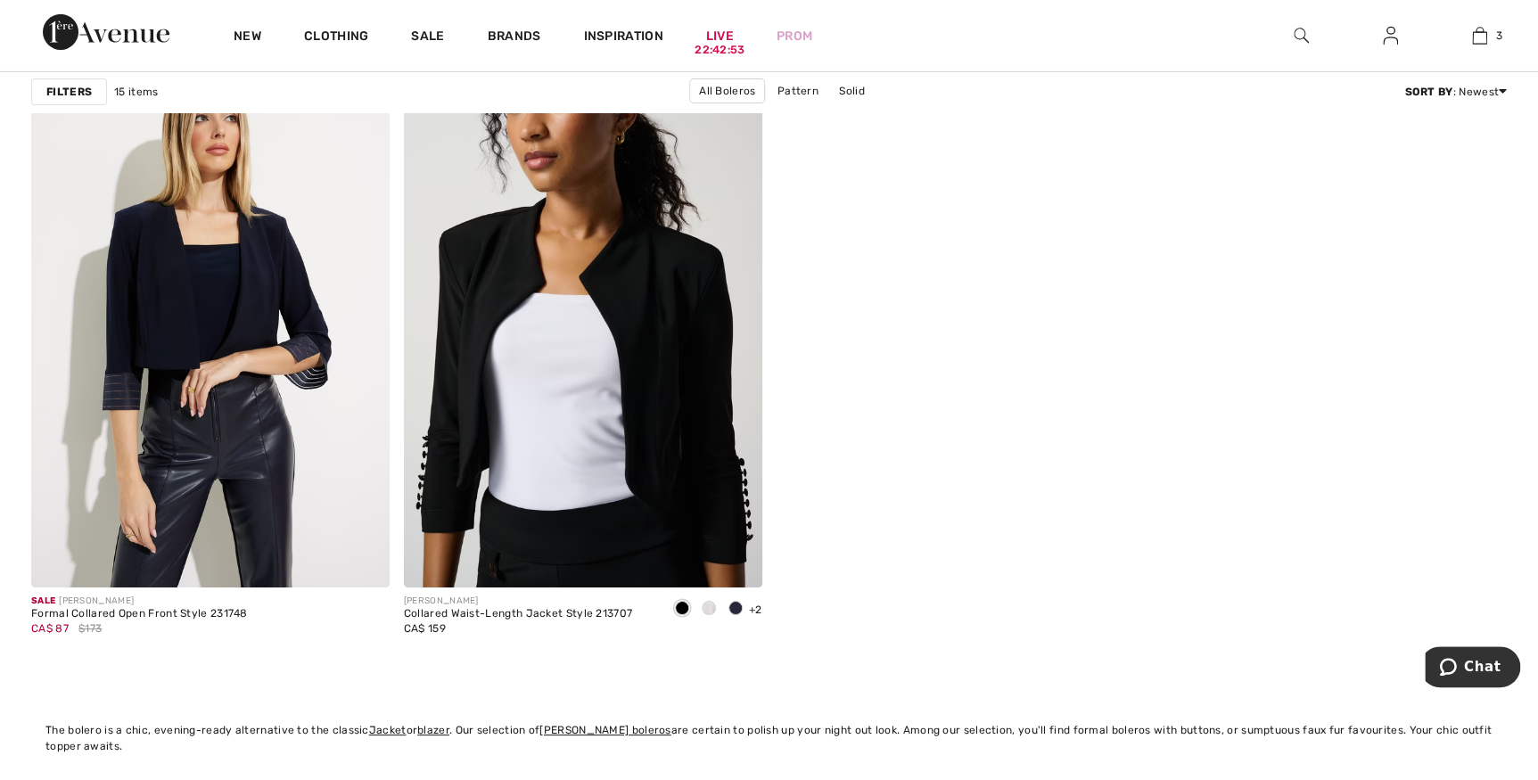
scroll to position [3081, 0]
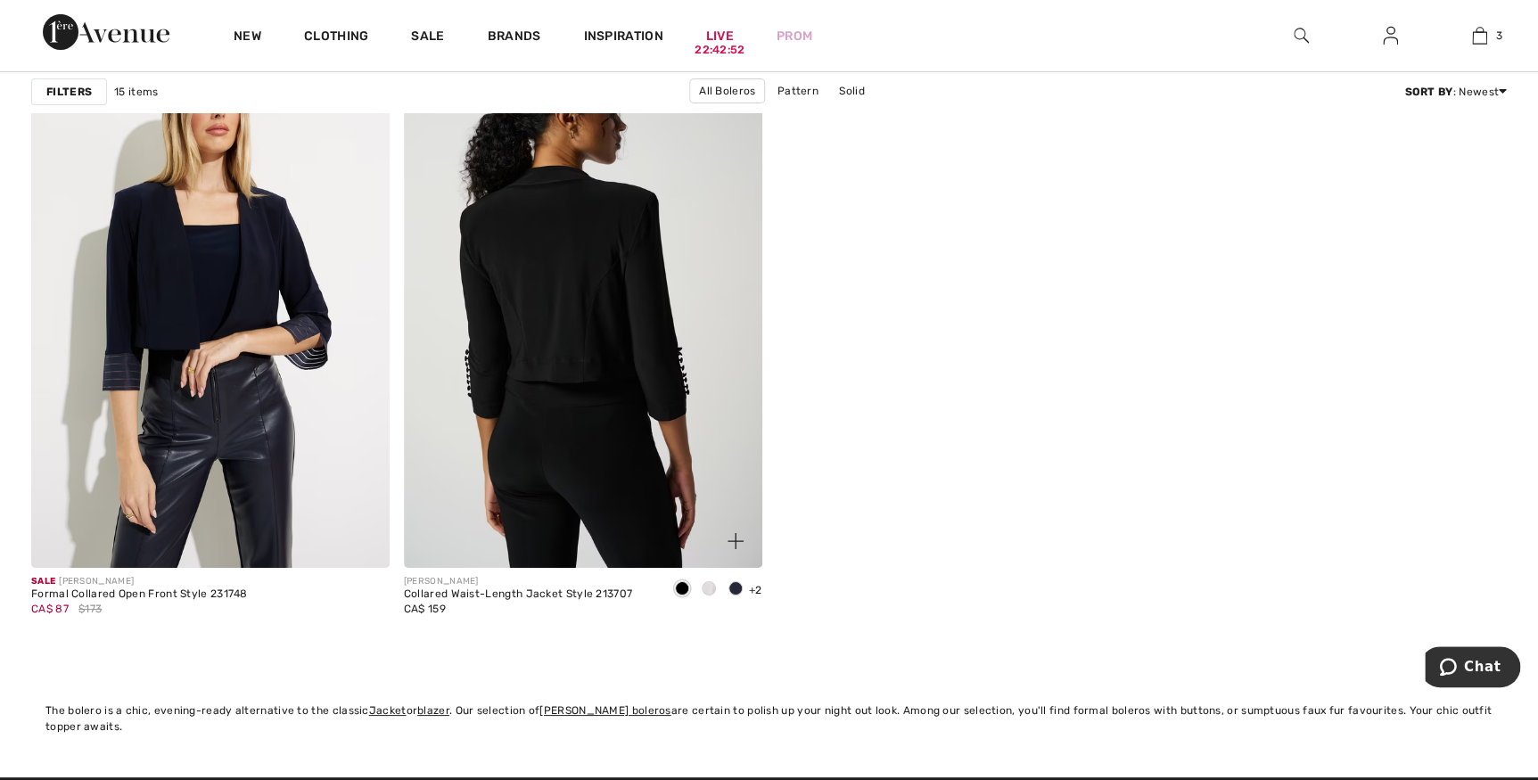
click at [612, 271] on img at bounding box center [583, 300] width 358 height 538
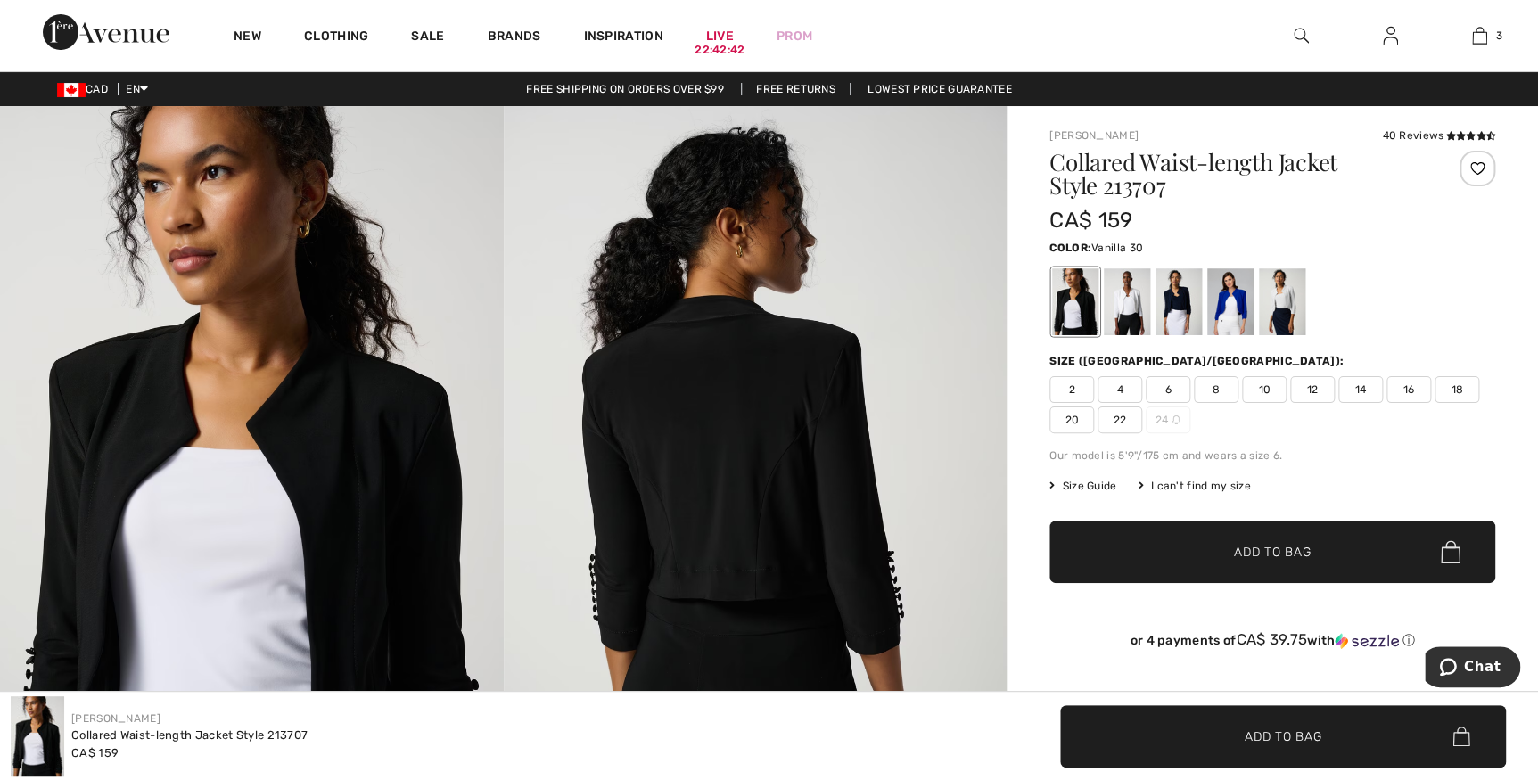
click at [1134, 300] on div at bounding box center [1127, 301] width 46 height 67
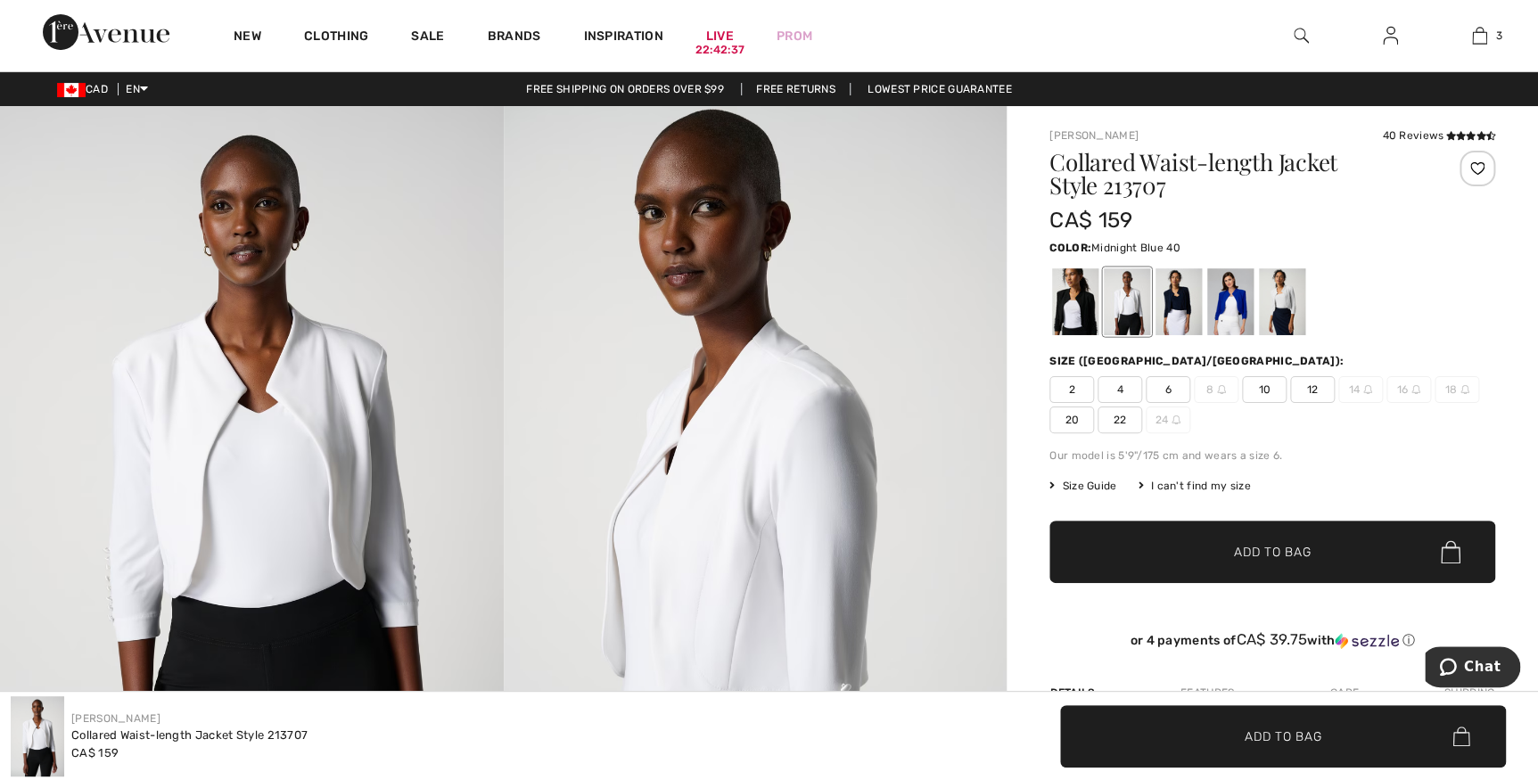
click at [1183, 293] on div at bounding box center [1178, 301] width 46 height 67
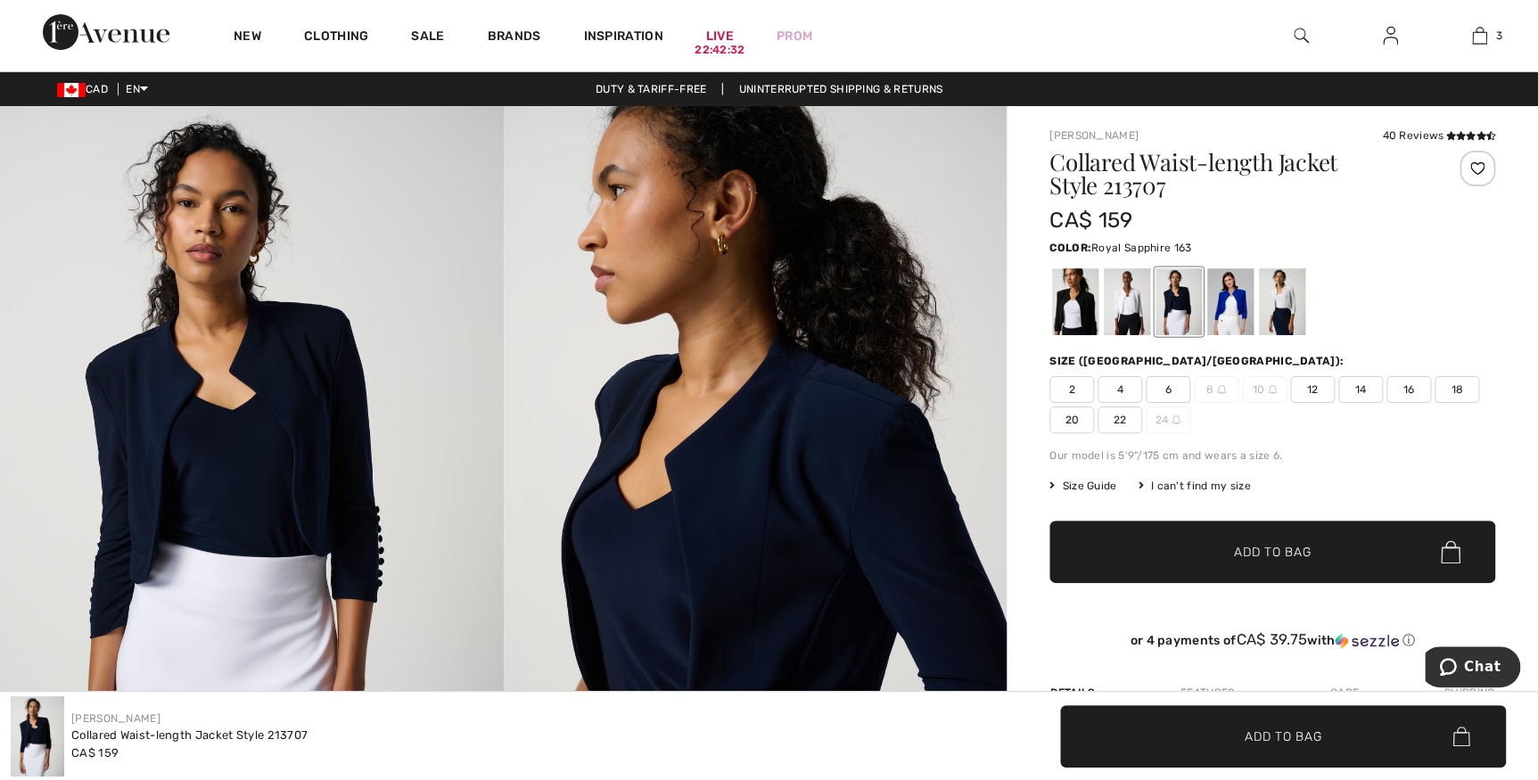
click at [1229, 290] on div at bounding box center [1230, 301] width 46 height 67
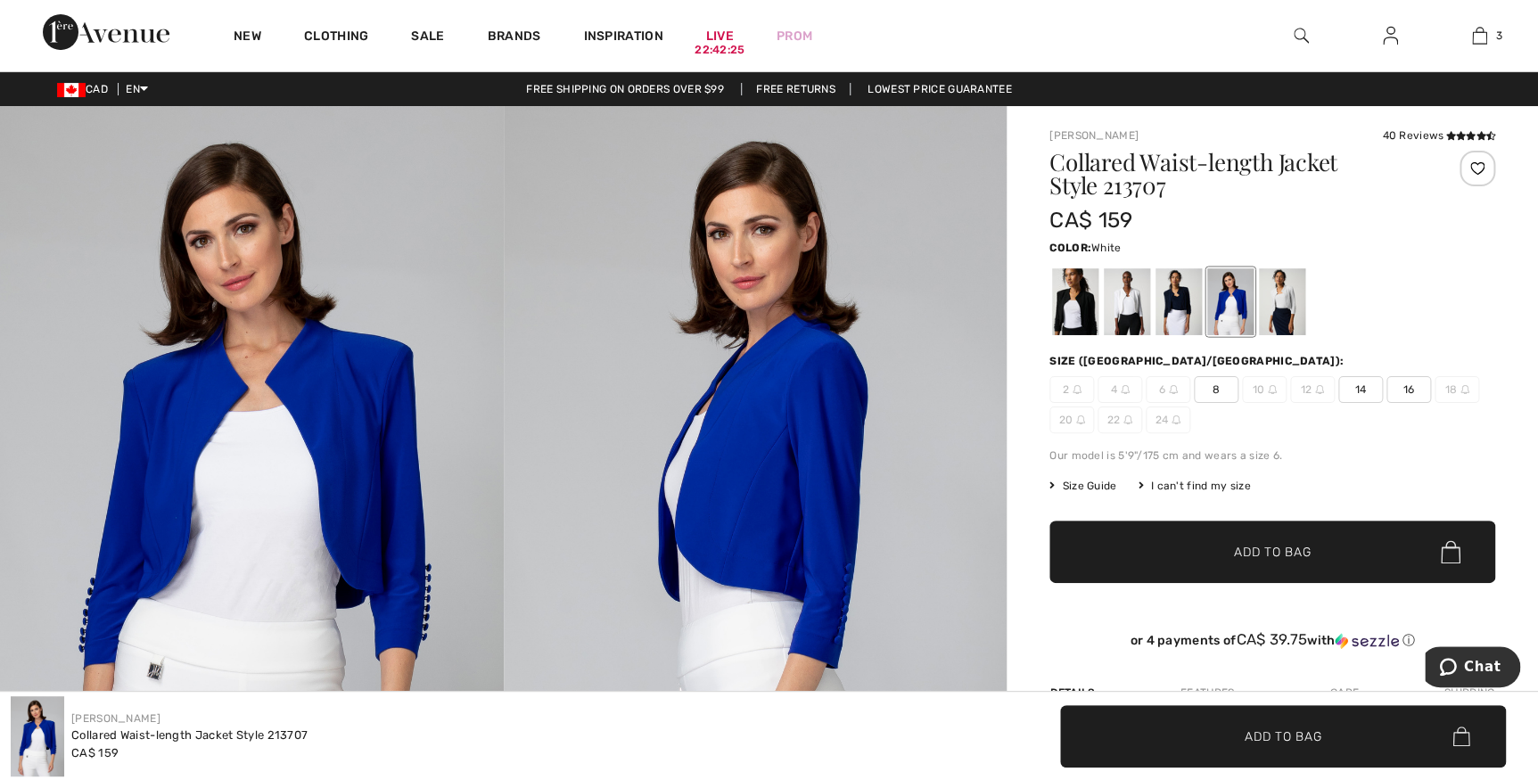
click at [1284, 303] on div at bounding box center [1282, 301] width 46 height 67
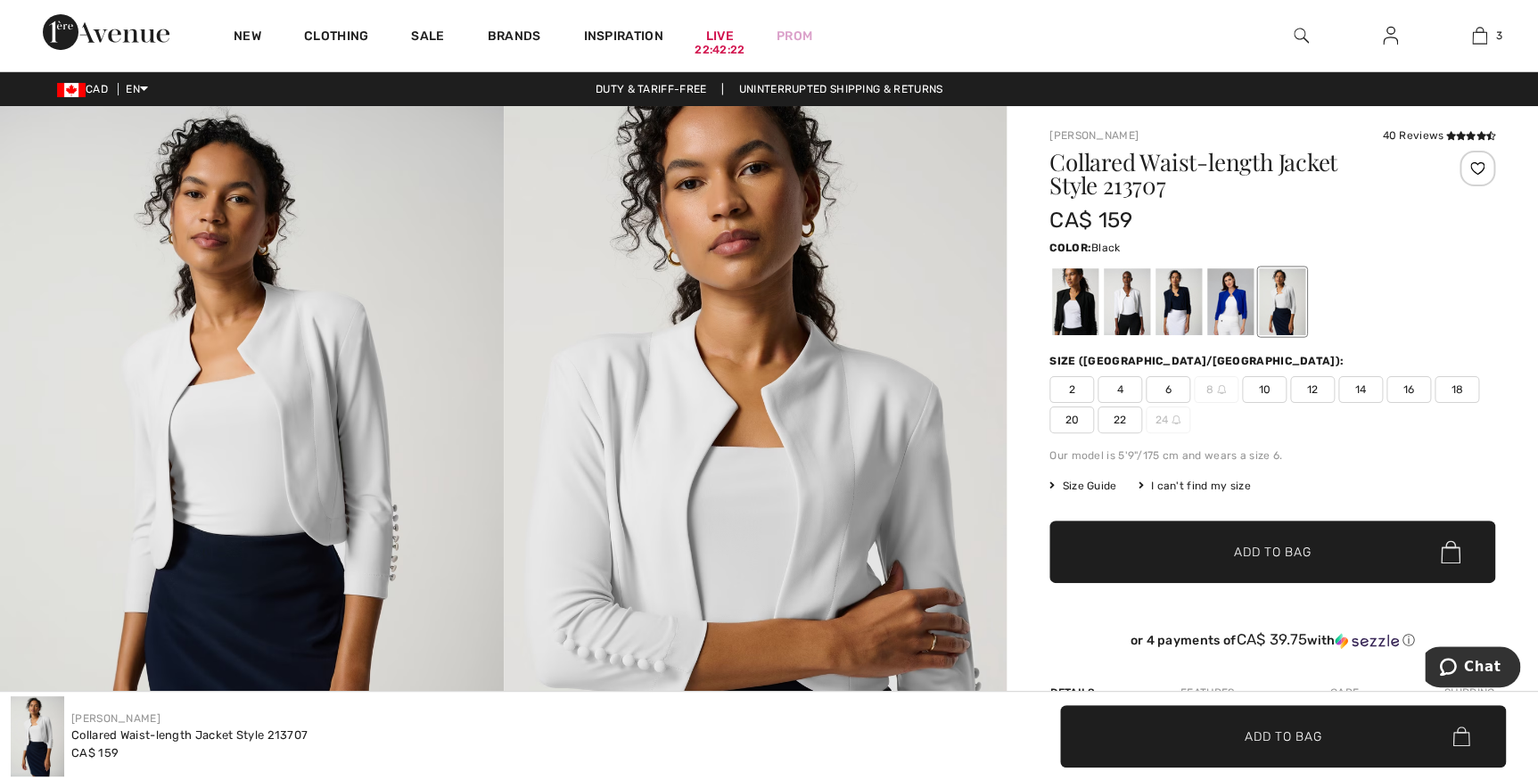
click at [1079, 306] on div at bounding box center [1075, 301] width 46 height 67
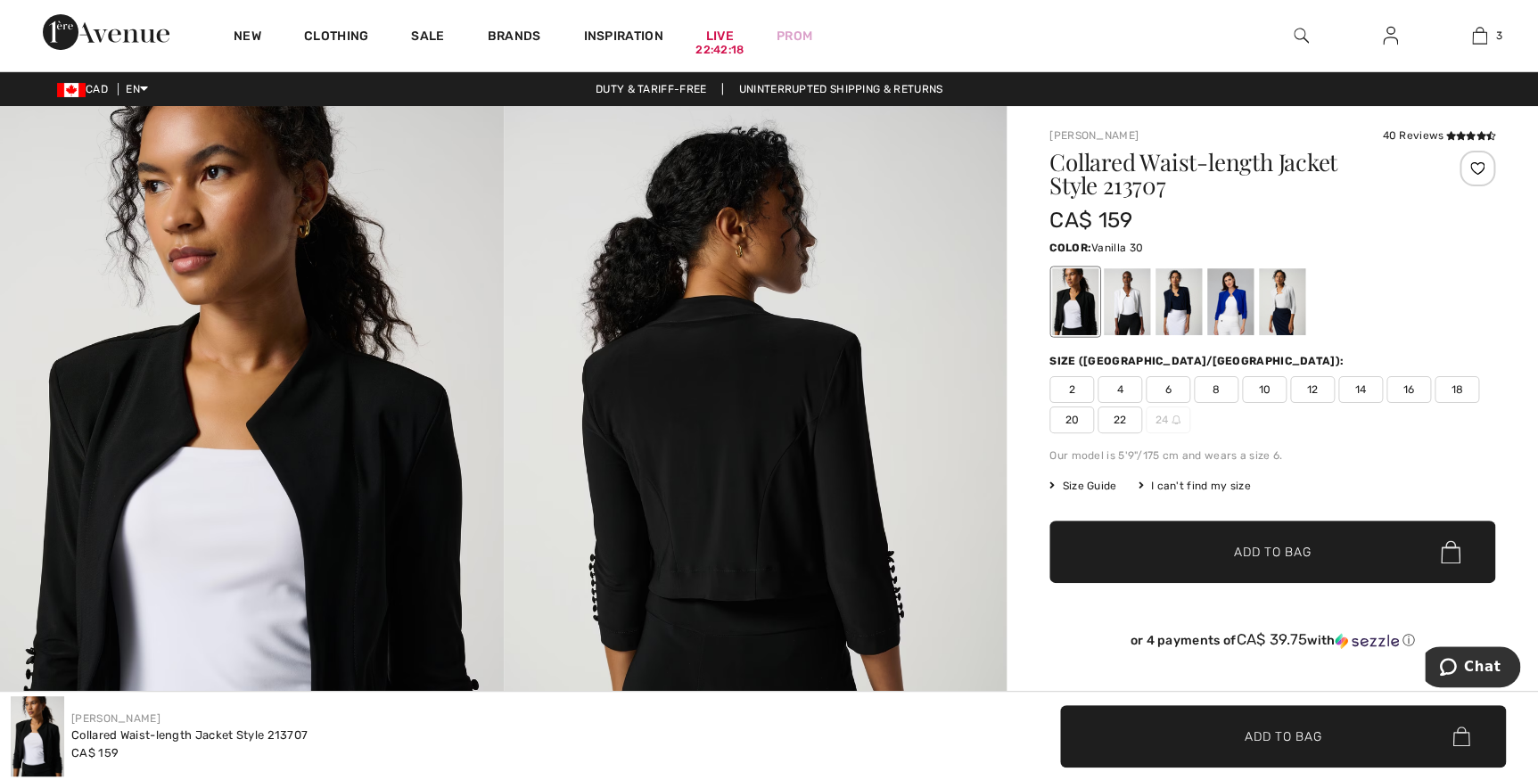
click at [1124, 300] on div at bounding box center [1127, 301] width 46 height 67
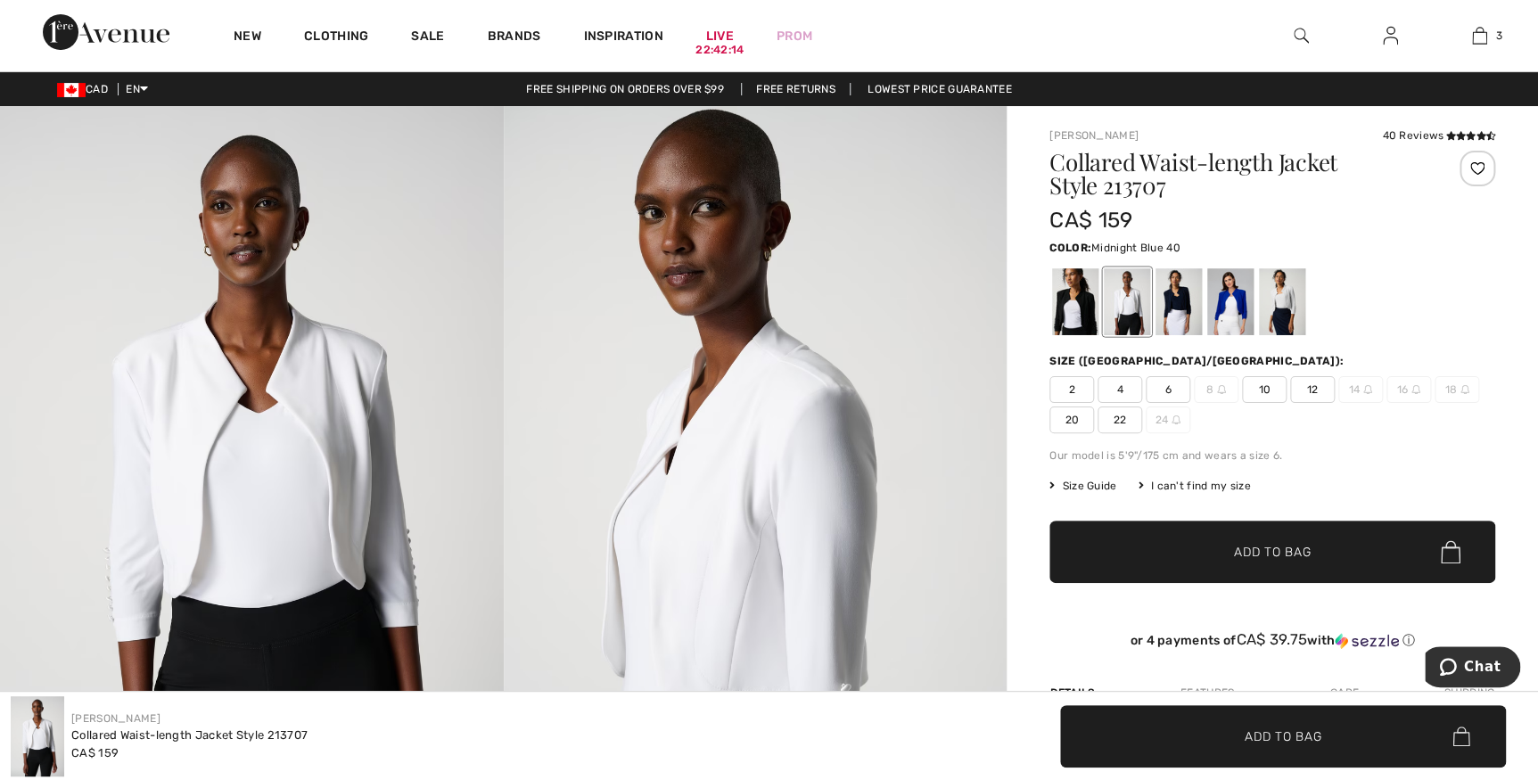
click at [1178, 287] on div at bounding box center [1178, 301] width 46 height 67
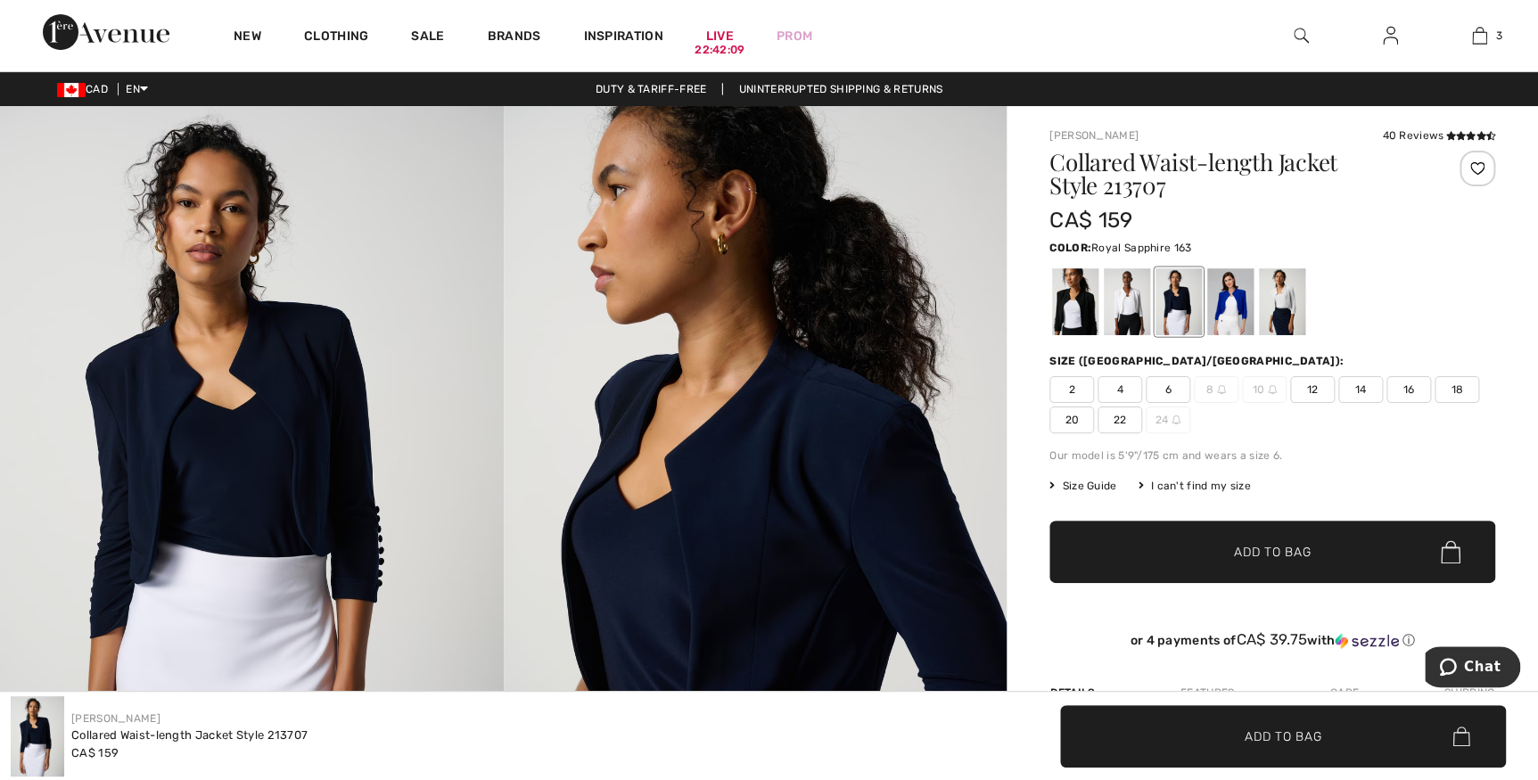
click at [1236, 292] on div at bounding box center [1230, 301] width 46 height 67
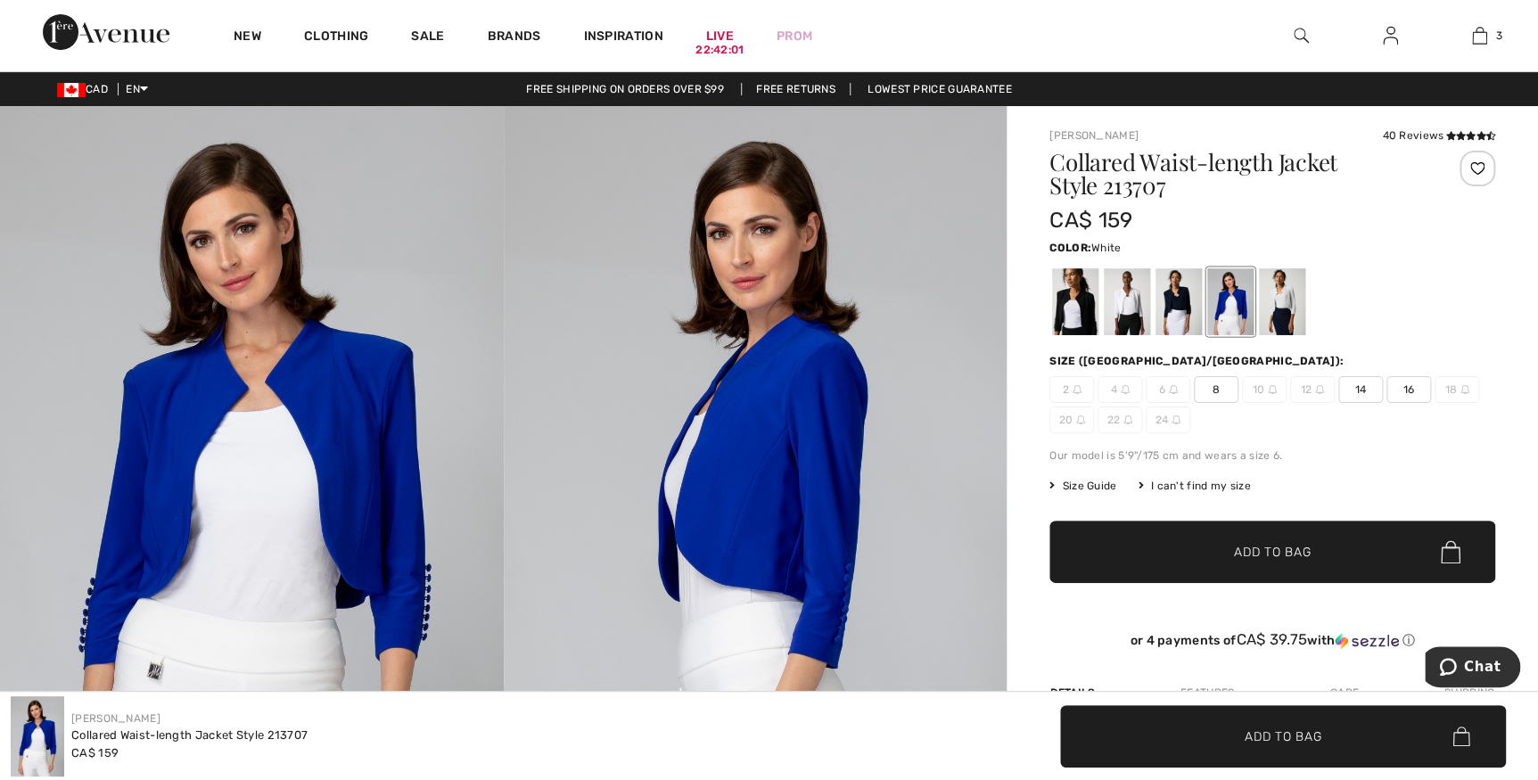
click at [1281, 294] on div at bounding box center [1282, 301] width 46 height 67
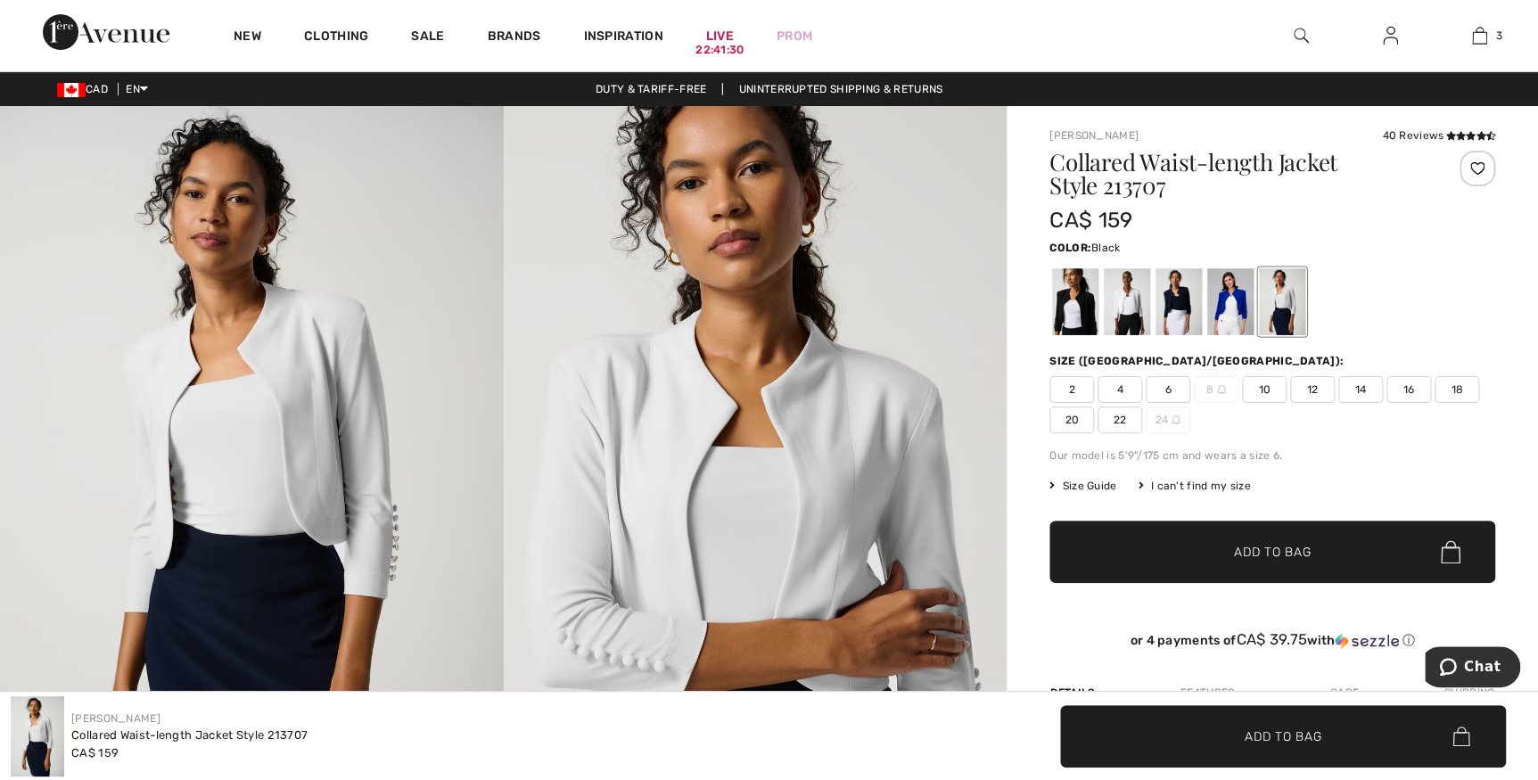
click at [1072, 318] on div at bounding box center [1075, 301] width 46 height 67
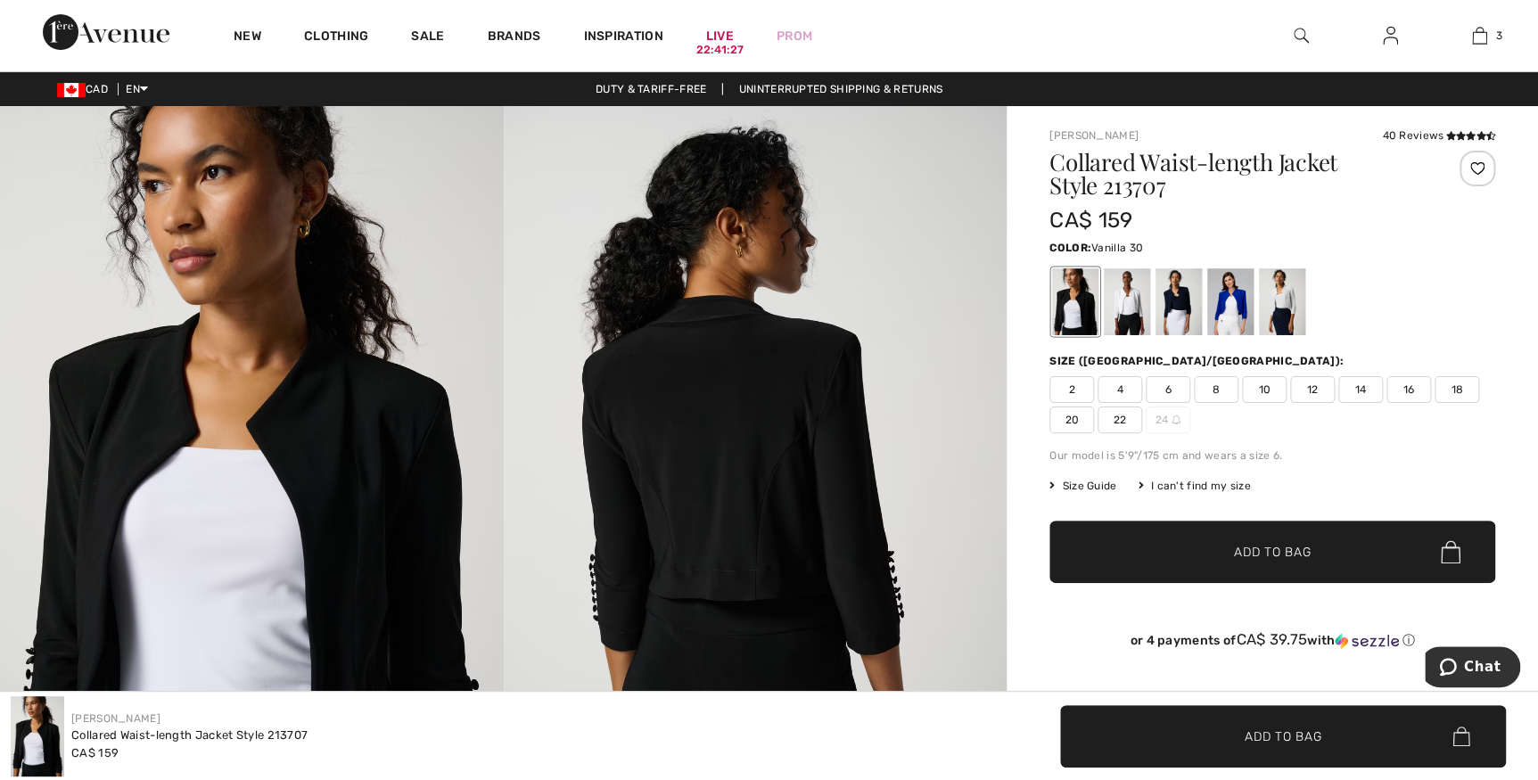
click at [1125, 313] on div at bounding box center [1127, 301] width 46 height 67
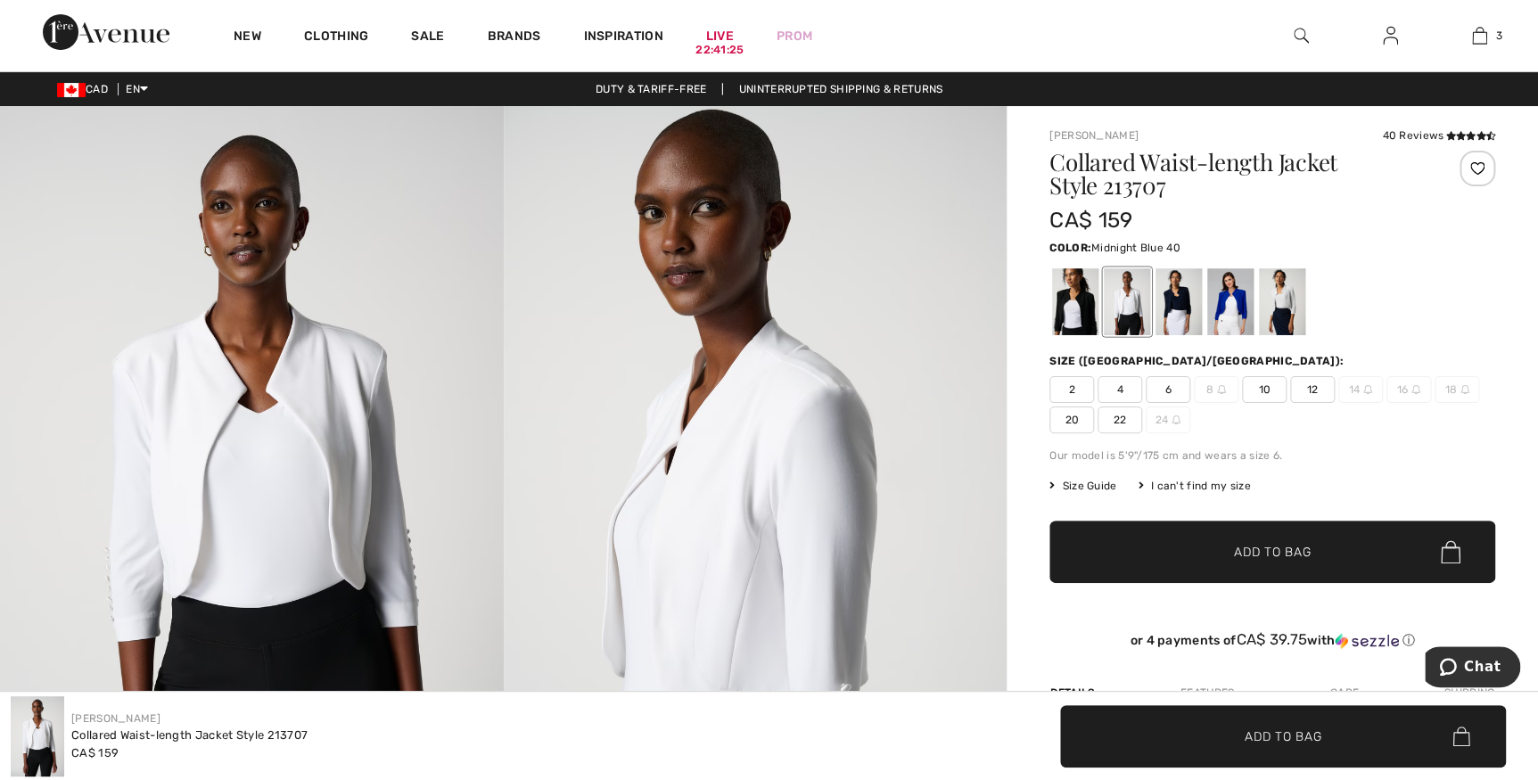
click at [1169, 302] on div at bounding box center [1178, 301] width 46 height 67
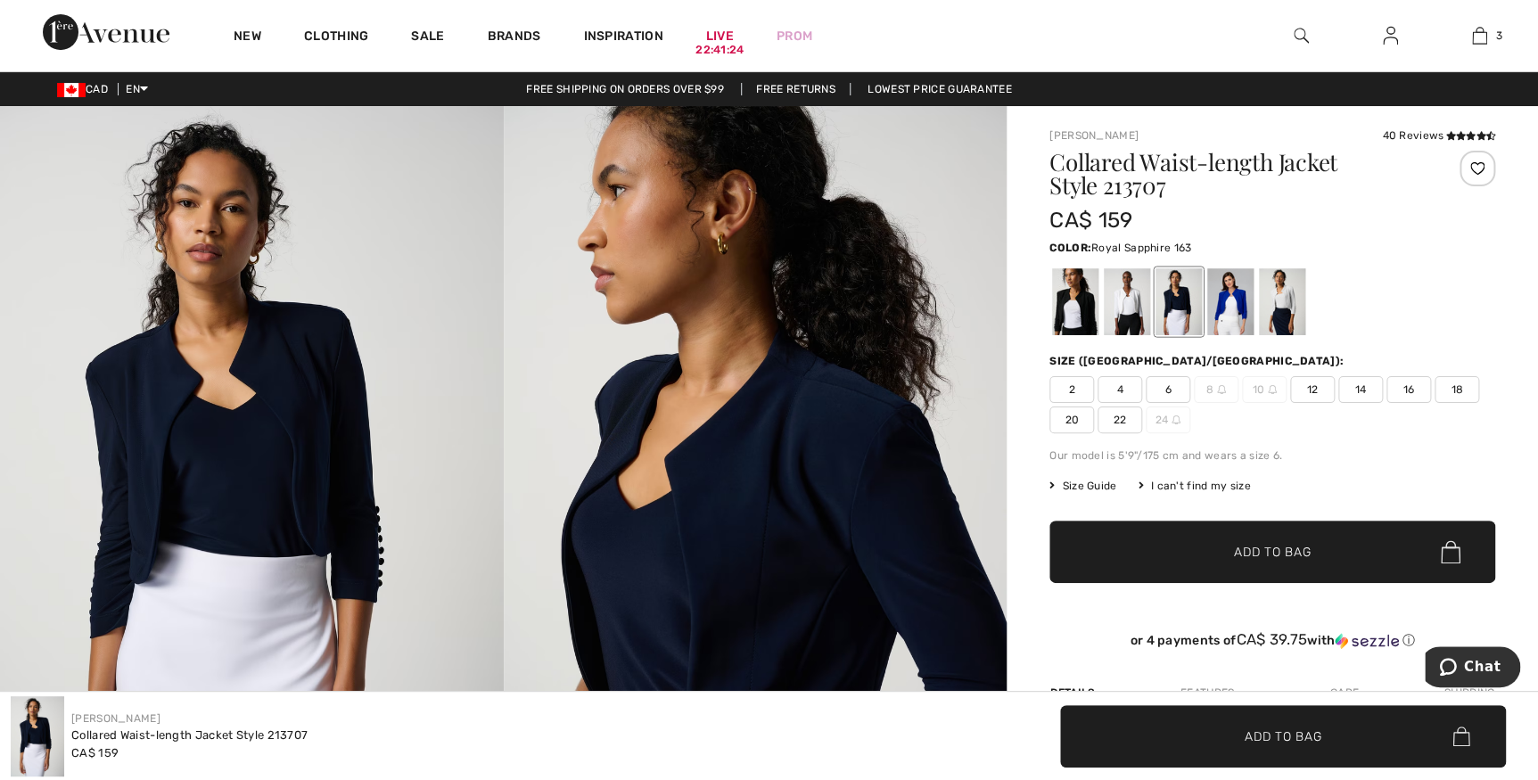
click at [1221, 292] on div at bounding box center [1230, 301] width 46 height 67
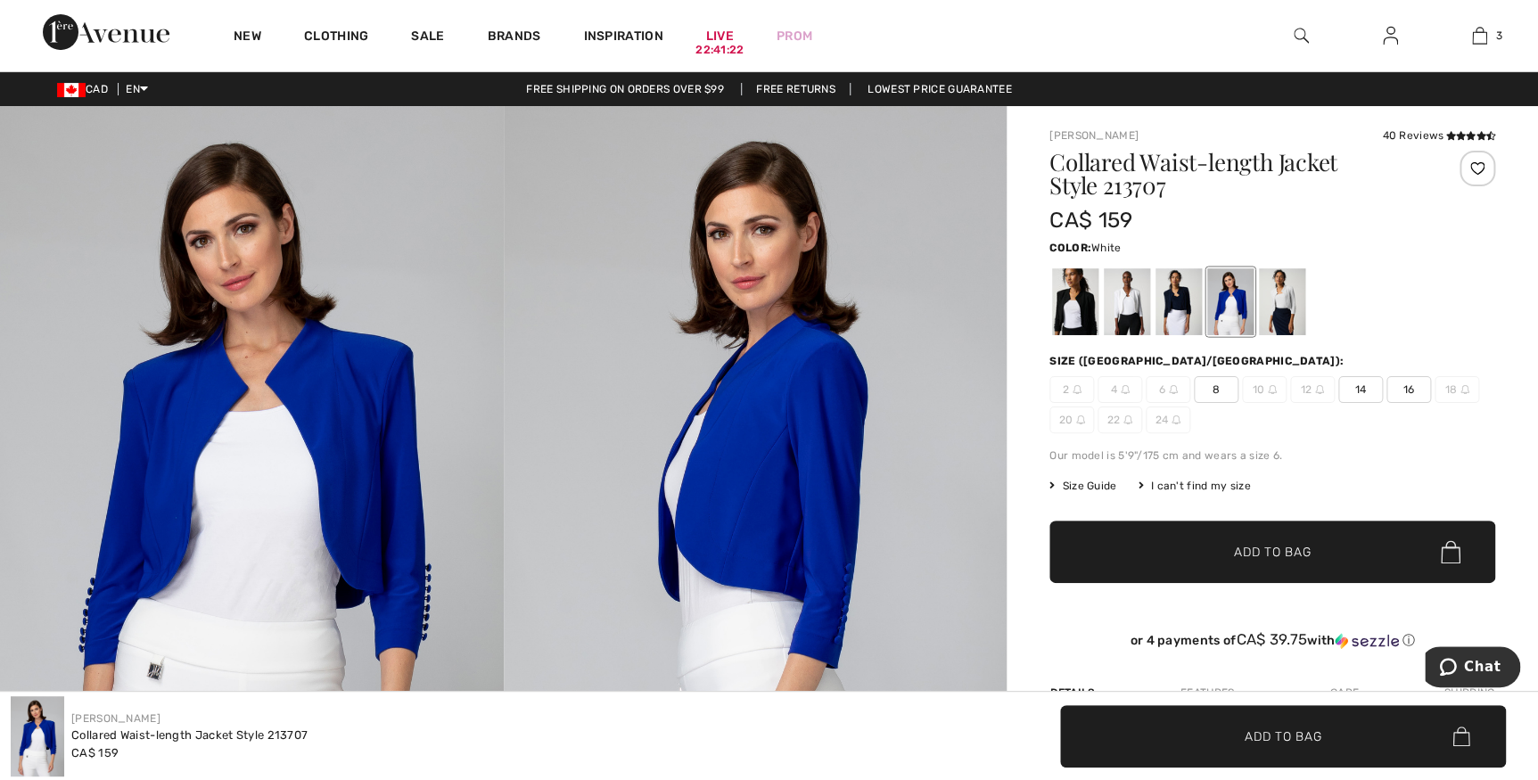
click at [1286, 296] on div at bounding box center [1282, 301] width 46 height 67
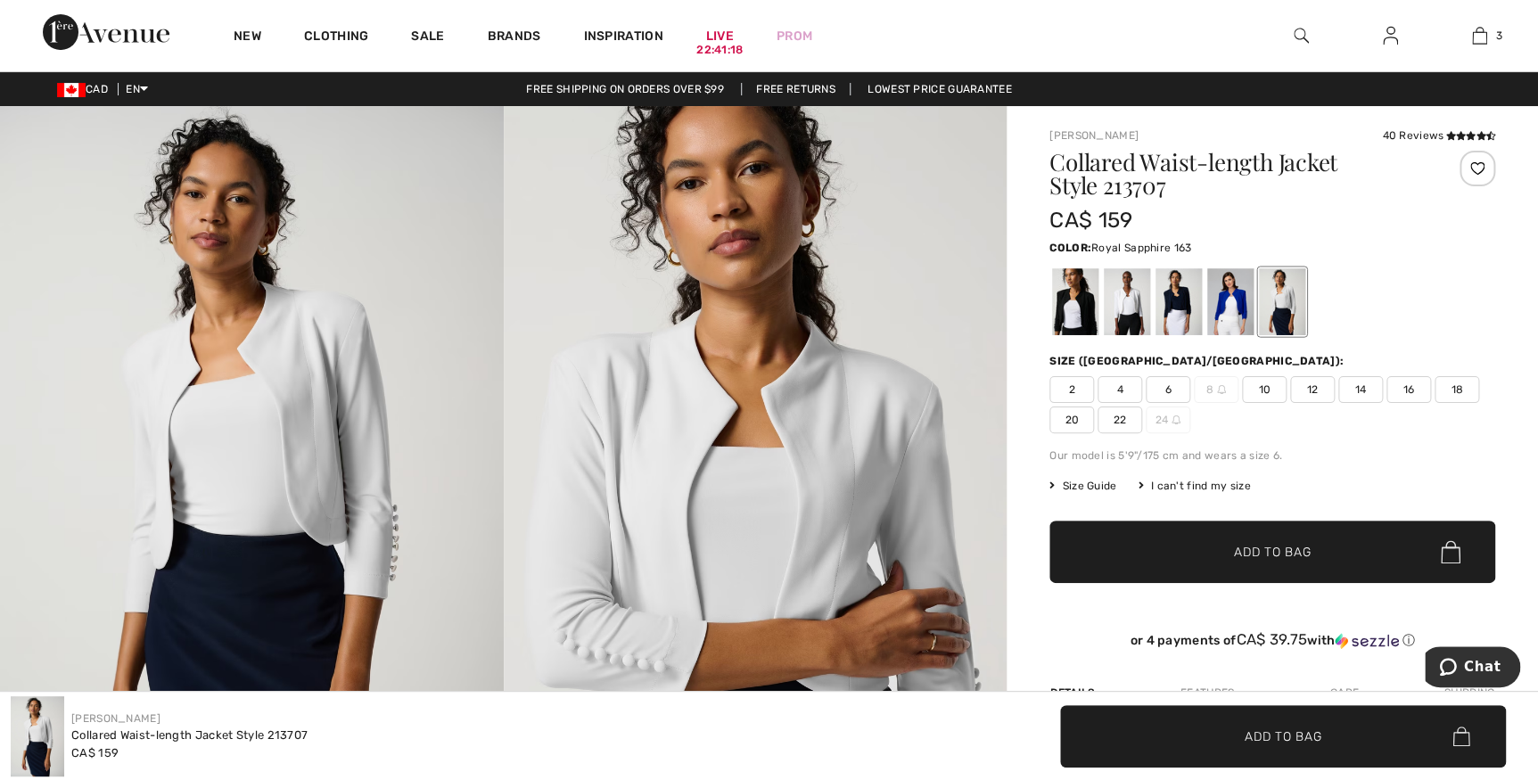
click at [1225, 300] on div at bounding box center [1230, 301] width 46 height 67
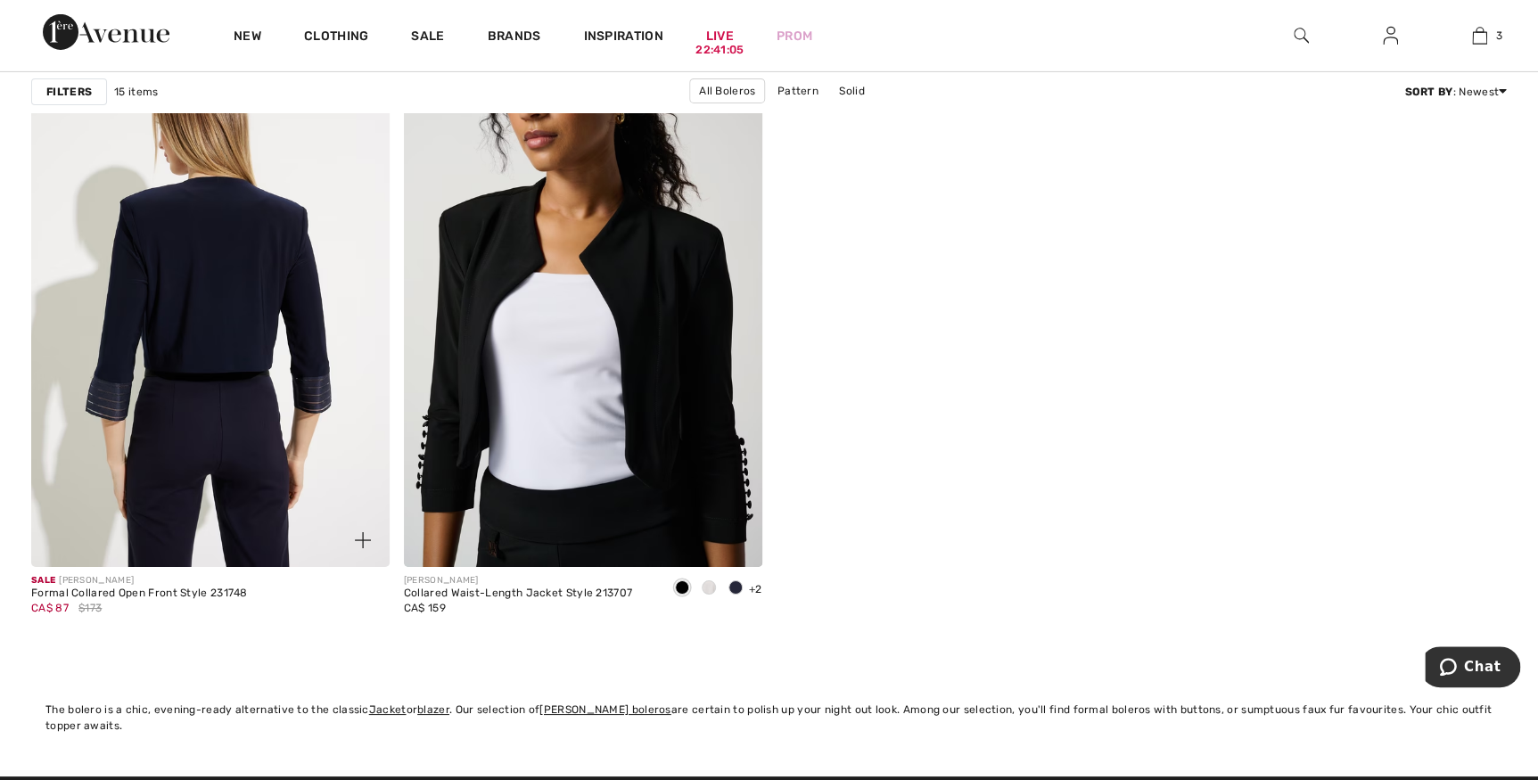
click at [195, 266] on img at bounding box center [210, 299] width 358 height 538
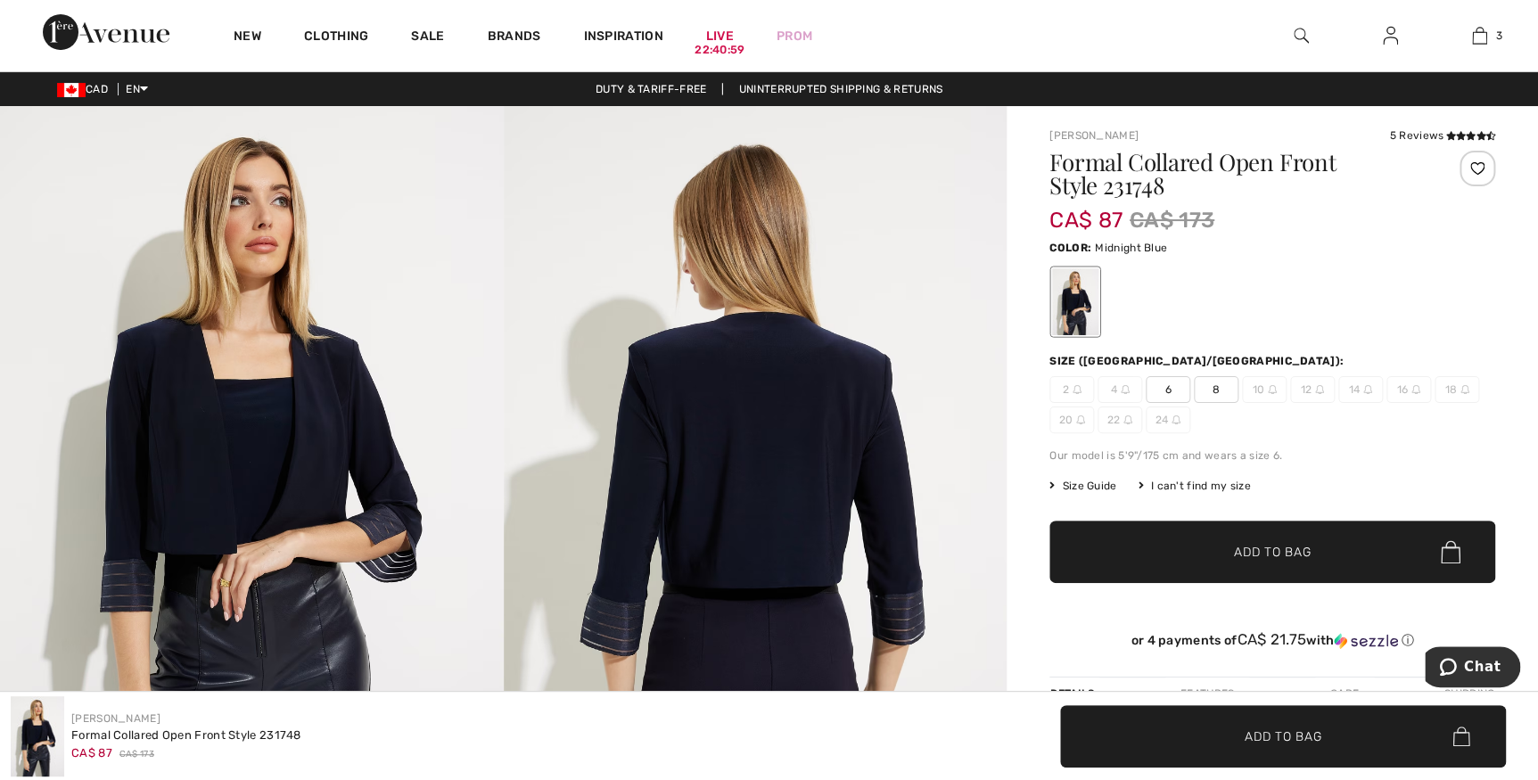
click at [690, 522] on img at bounding box center [756, 483] width 504 height 755
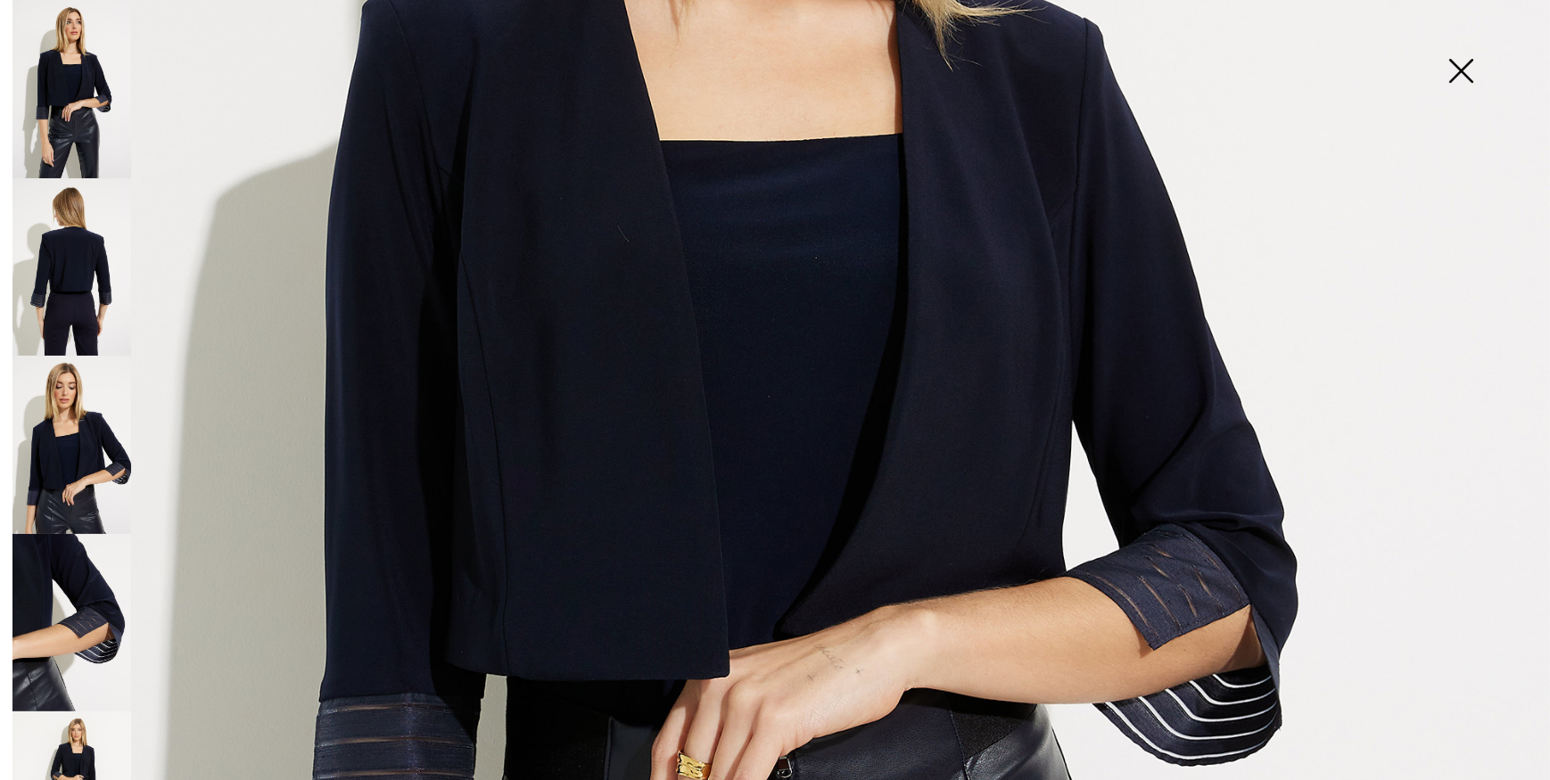
scroll to position [758, 0]
